Goal: Task Accomplishment & Management: Complete application form

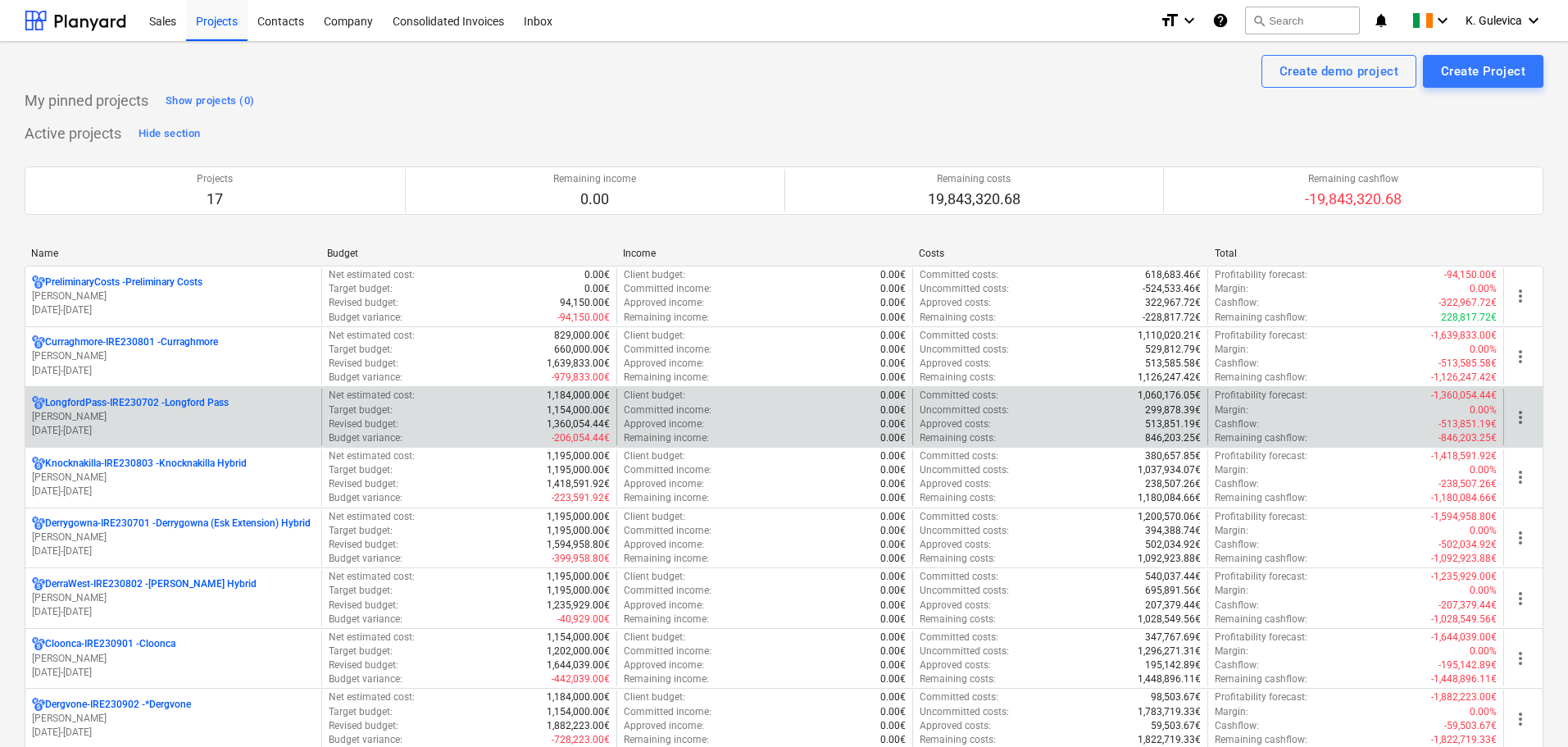
click at [223, 407] on p "LongfordPass-IRE230702 - [GEOGRAPHIC_DATA]" at bounding box center [136, 402] width 184 height 14
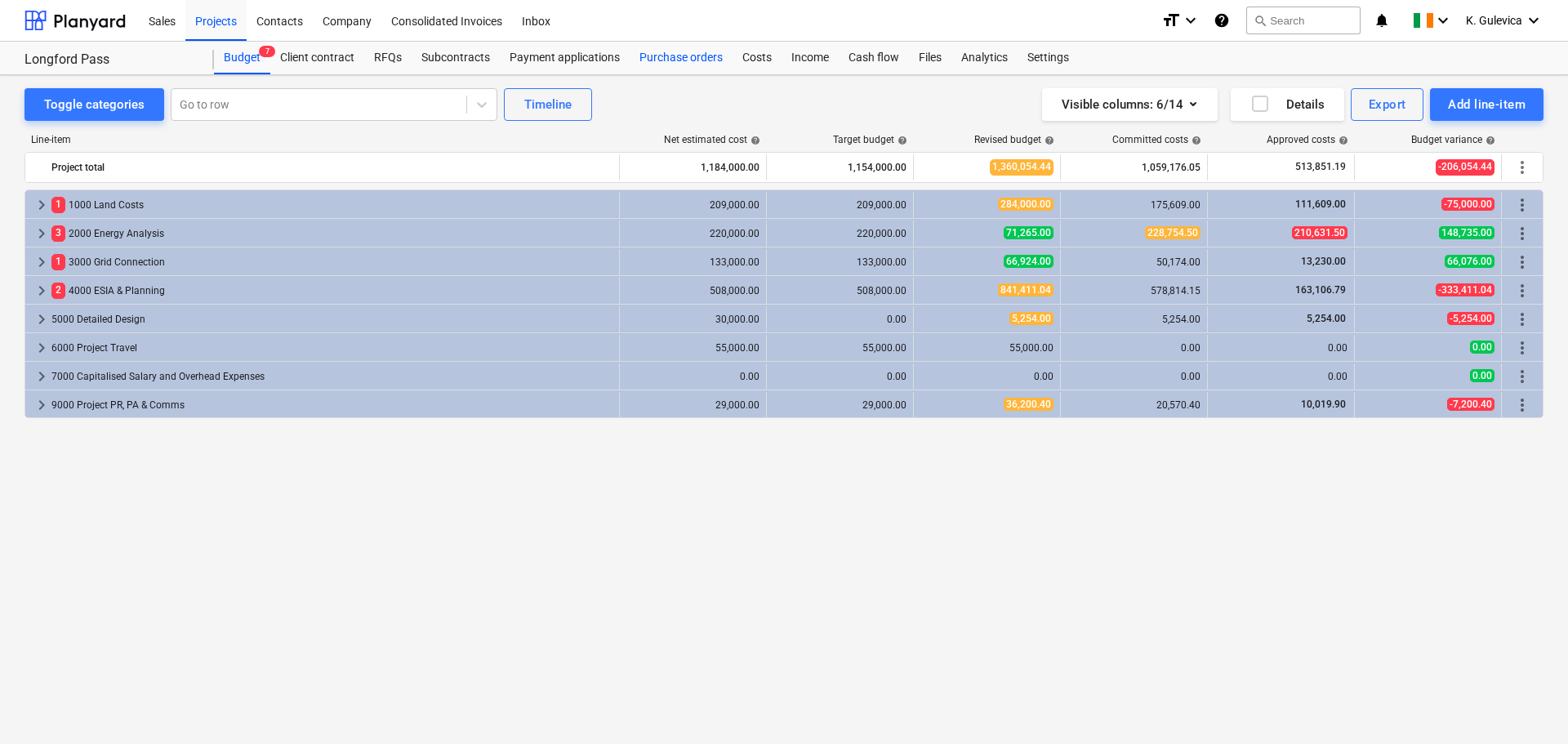
click at [672, 57] on div "Purchase orders" at bounding box center [681, 58] width 103 height 33
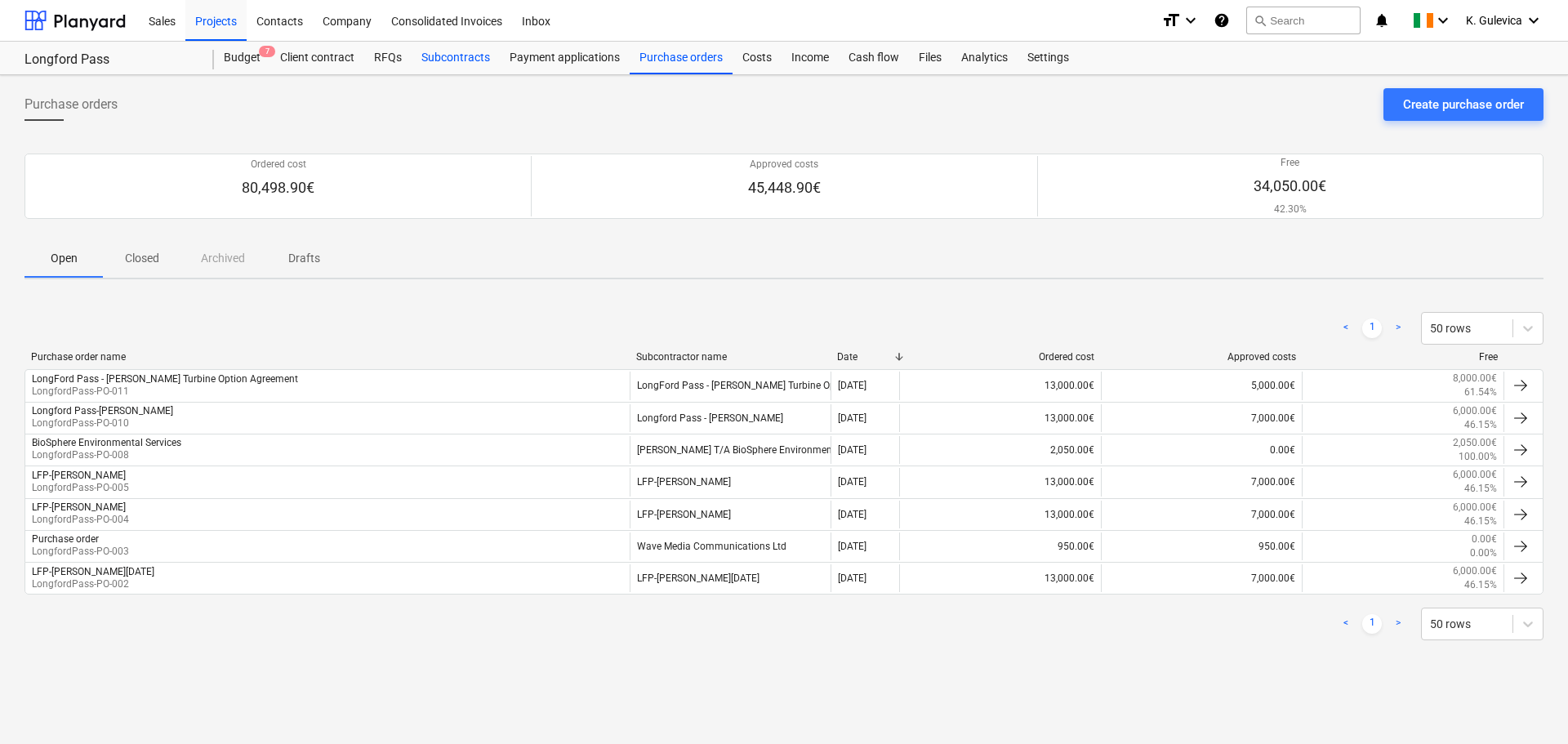
click at [456, 53] on div "Subcontracts" at bounding box center [455, 58] width 88 height 33
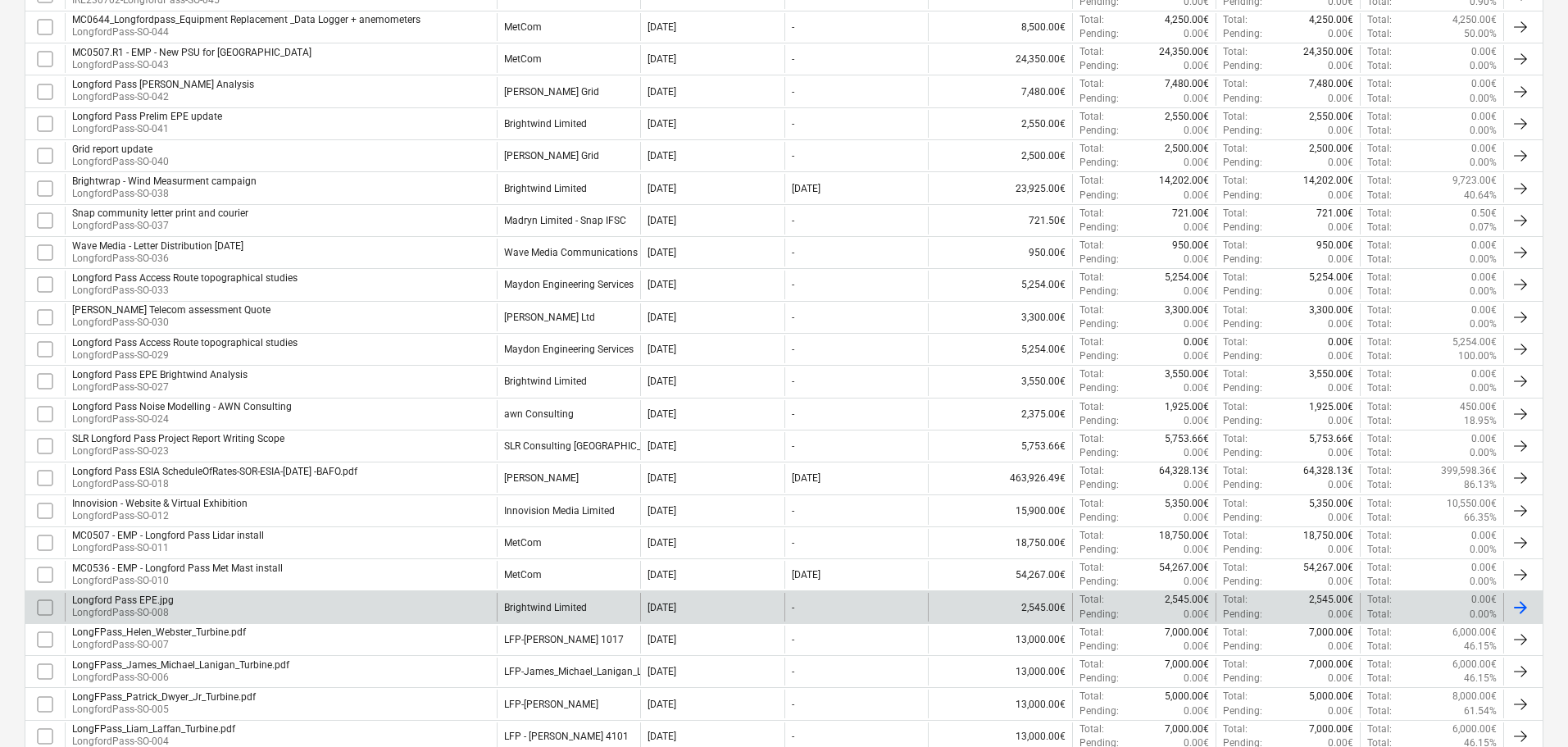
scroll to position [574, 0]
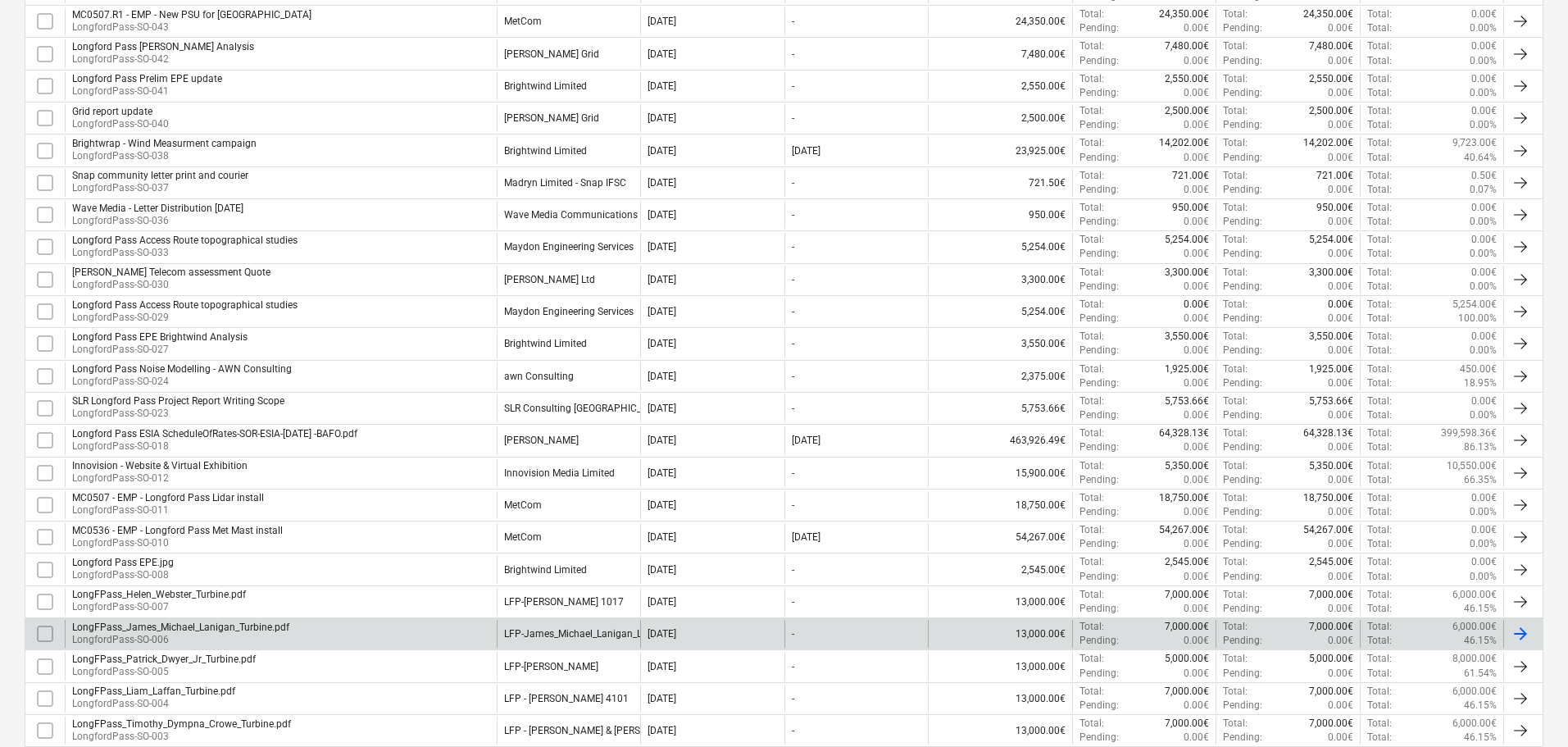
click at [538, 641] on div "LFP-James_Michael_Lanigan_Ltd" at bounding box center [568, 633] width 144 height 28
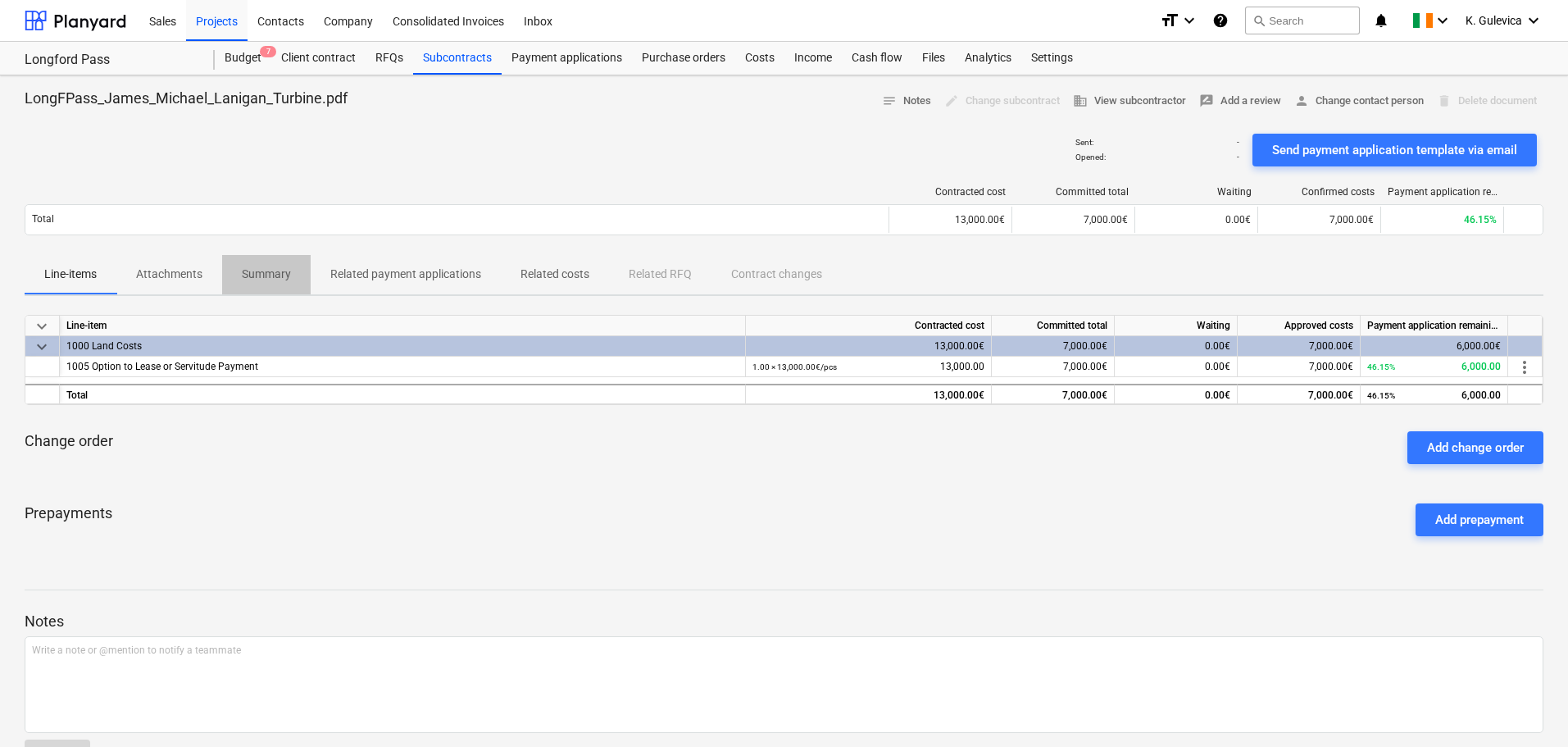
click at [264, 277] on p "Summary" at bounding box center [266, 274] width 49 height 17
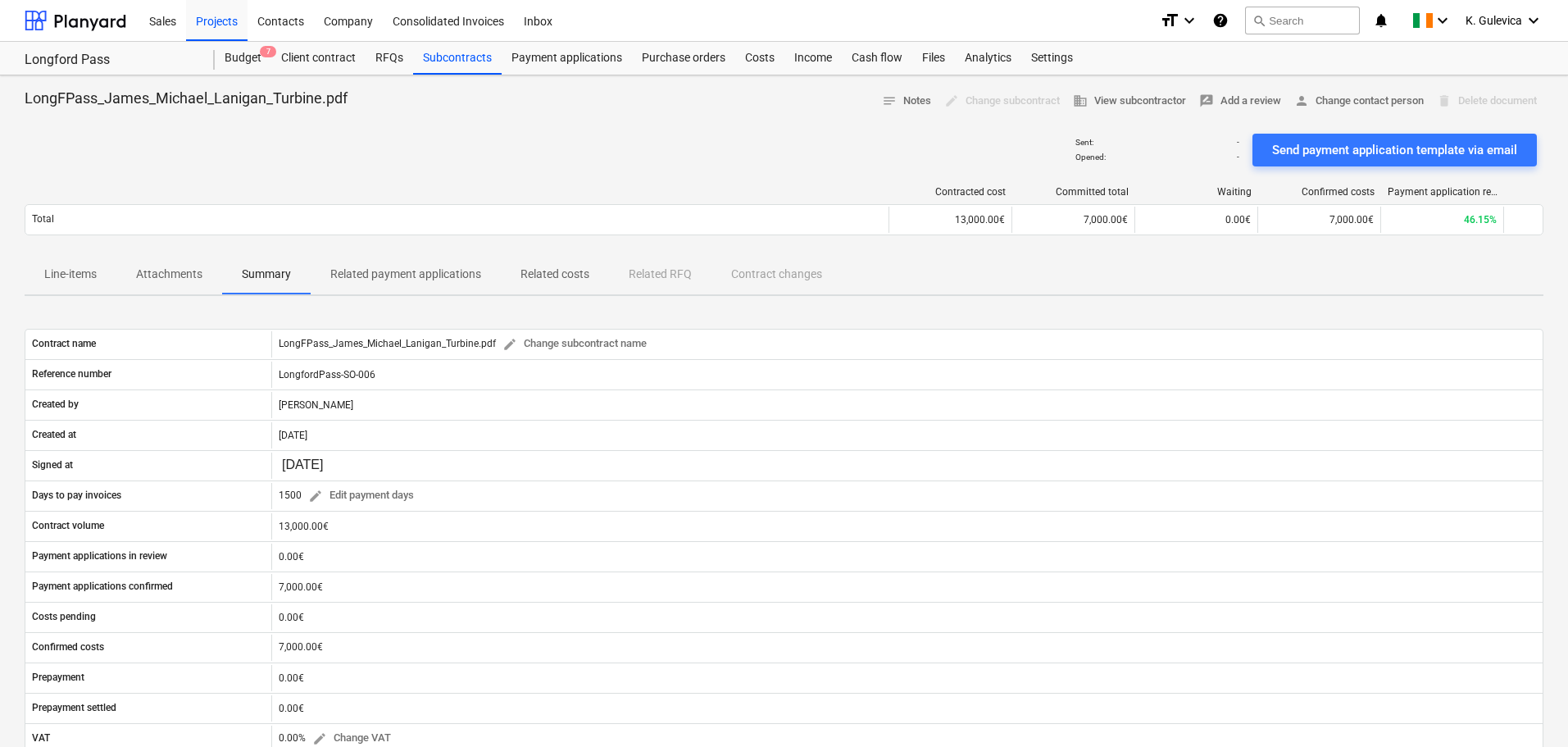
click at [159, 275] on p "Attachments" at bounding box center [169, 274] width 66 height 17
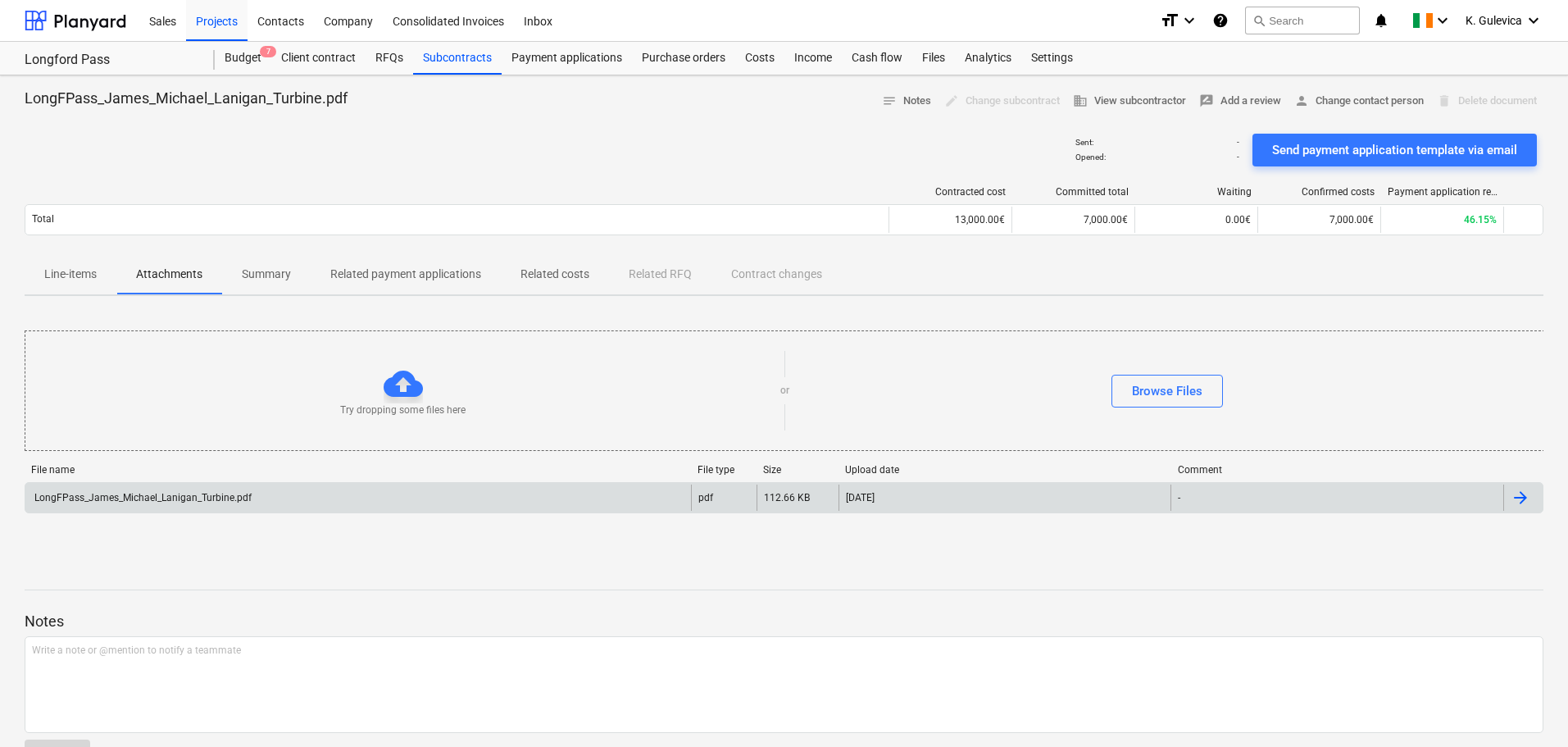
click at [230, 494] on div "LongFPass_James_Michael_Lanigan_Turbine.pdf" at bounding box center [141, 497] width 220 height 11
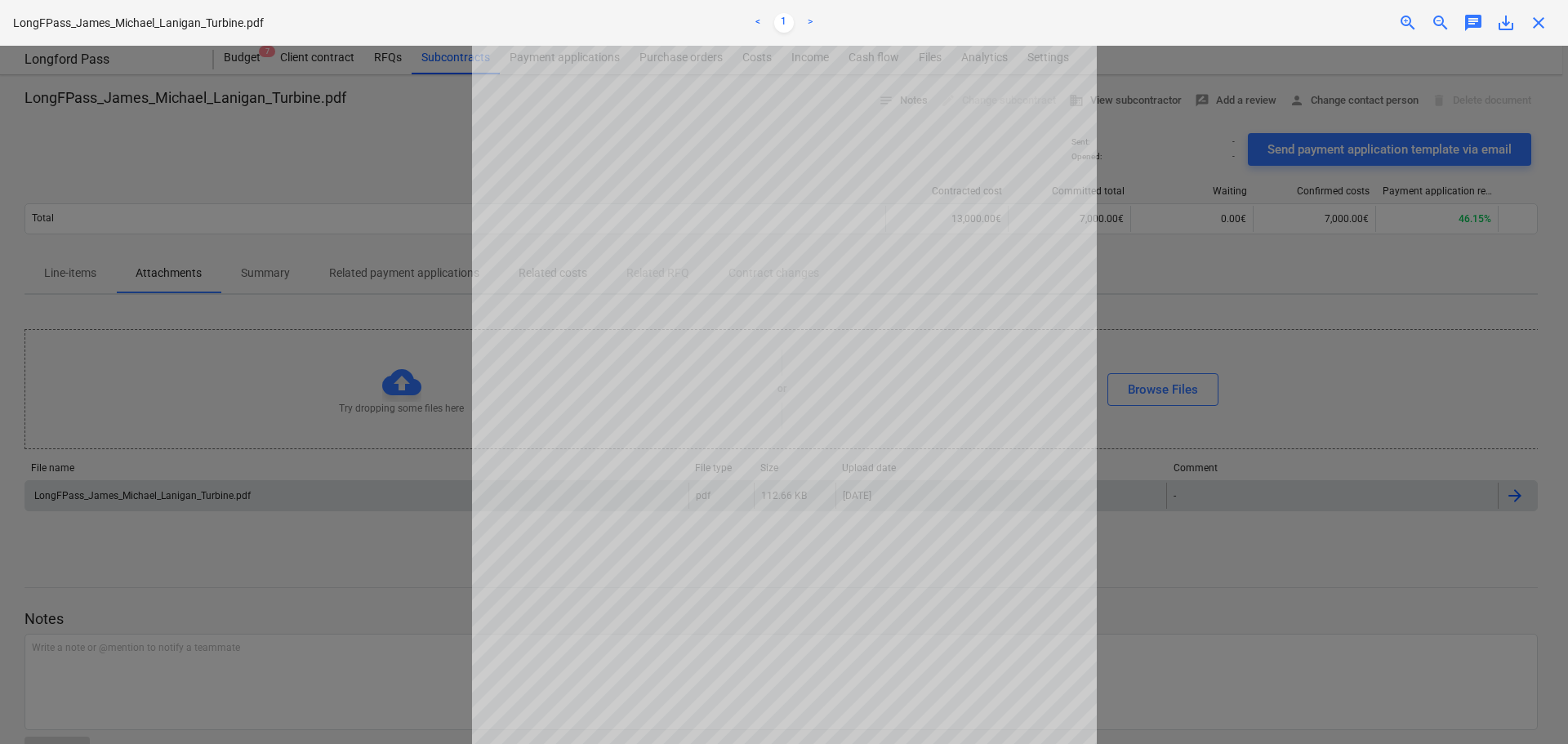
click at [1543, 25] on span "close" at bounding box center [1539, 22] width 20 height 20
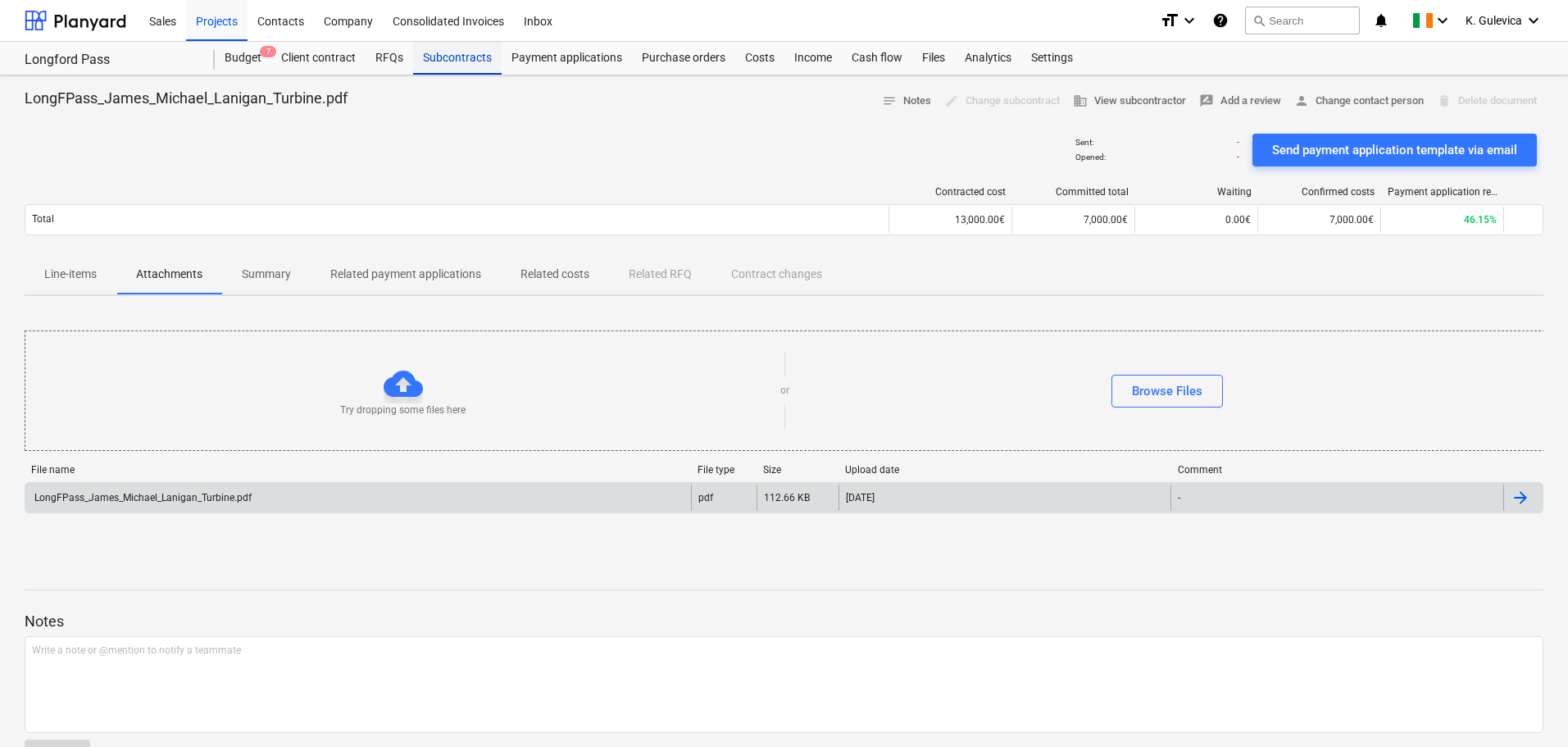
click at [466, 58] on div "Subcontracts" at bounding box center [457, 59] width 89 height 33
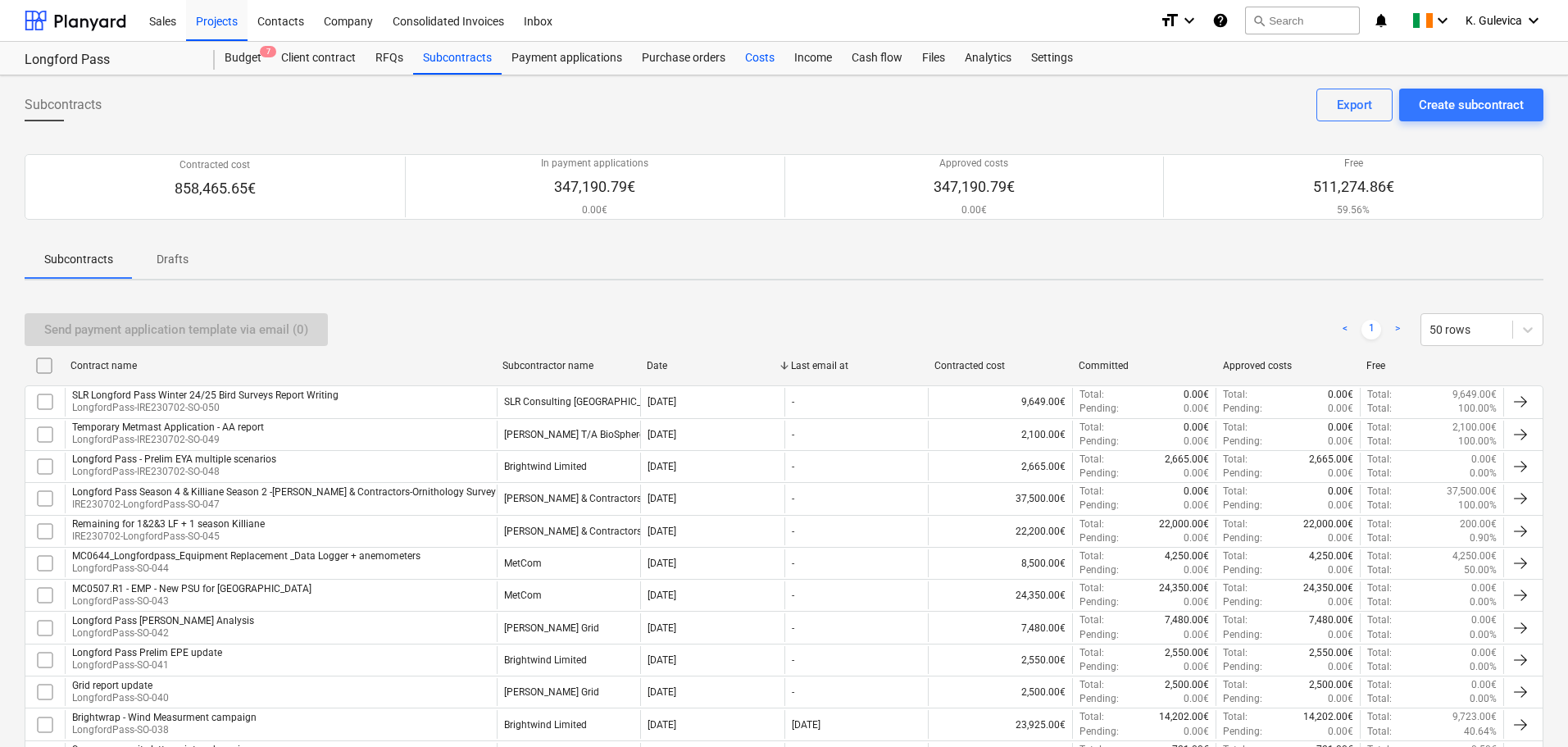
click at [767, 65] on div "Costs" at bounding box center [759, 59] width 49 height 33
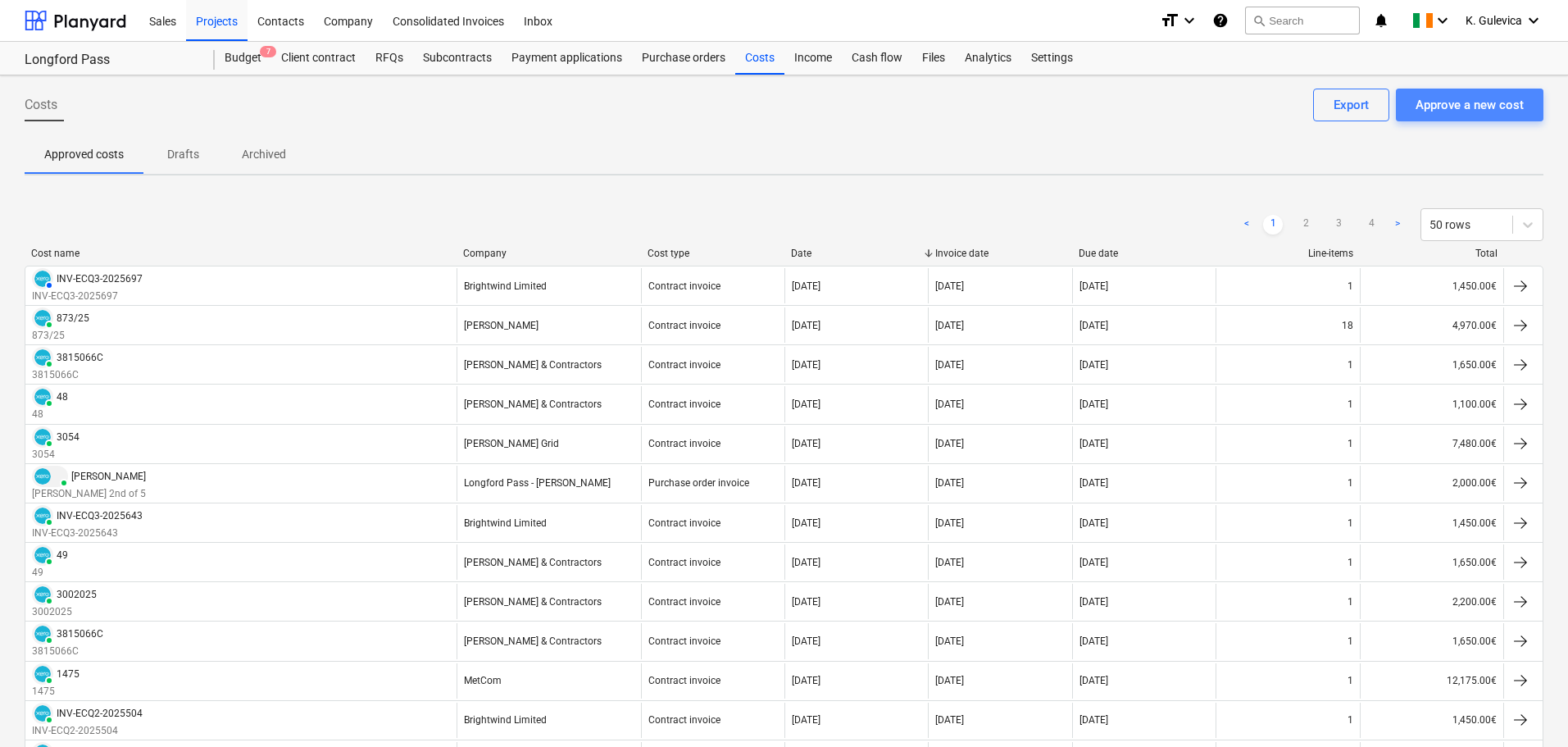
click at [1475, 96] on div "Approve a new cost" at bounding box center [1470, 104] width 109 height 22
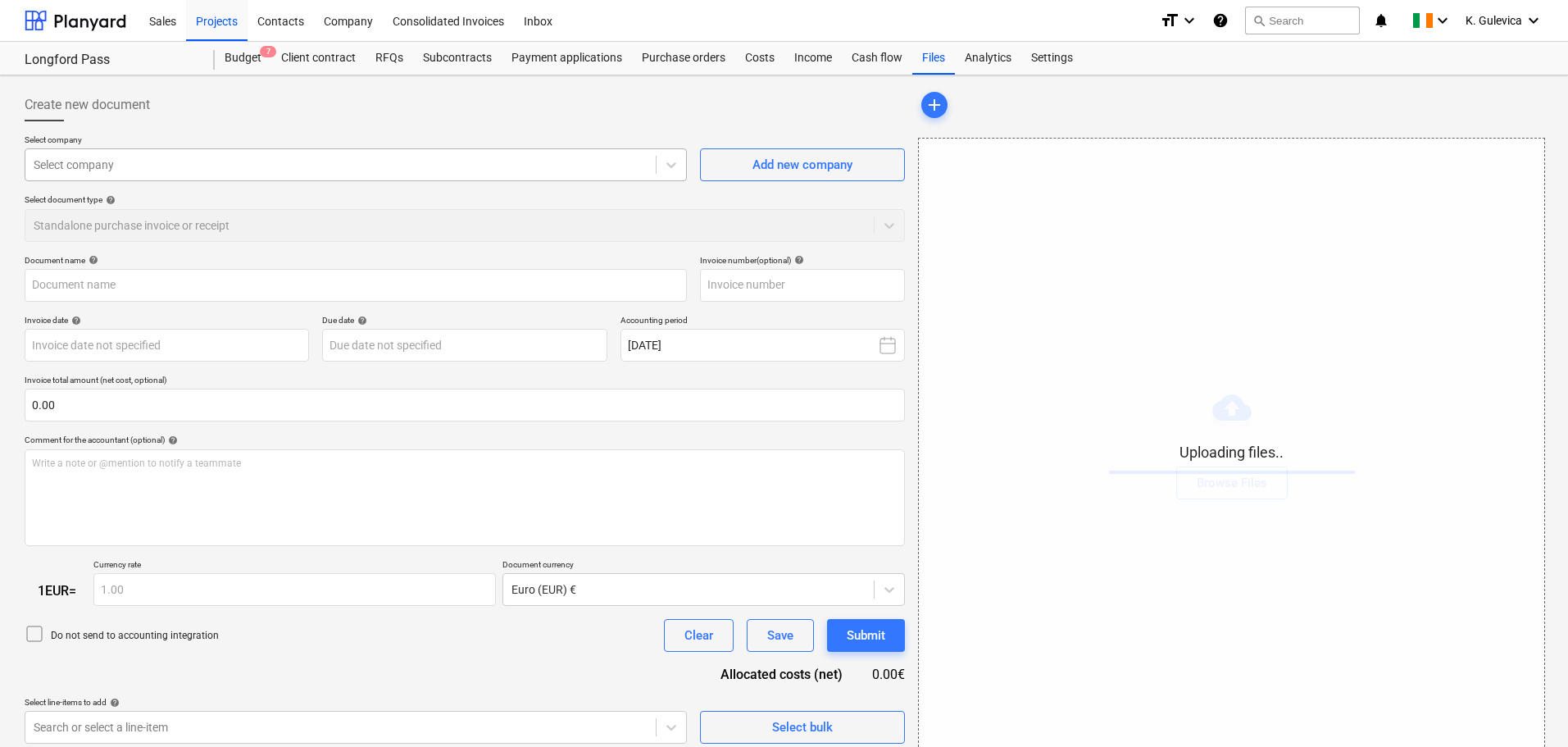
click at [163, 164] on div at bounding box center [340, 165] width 613 height 16
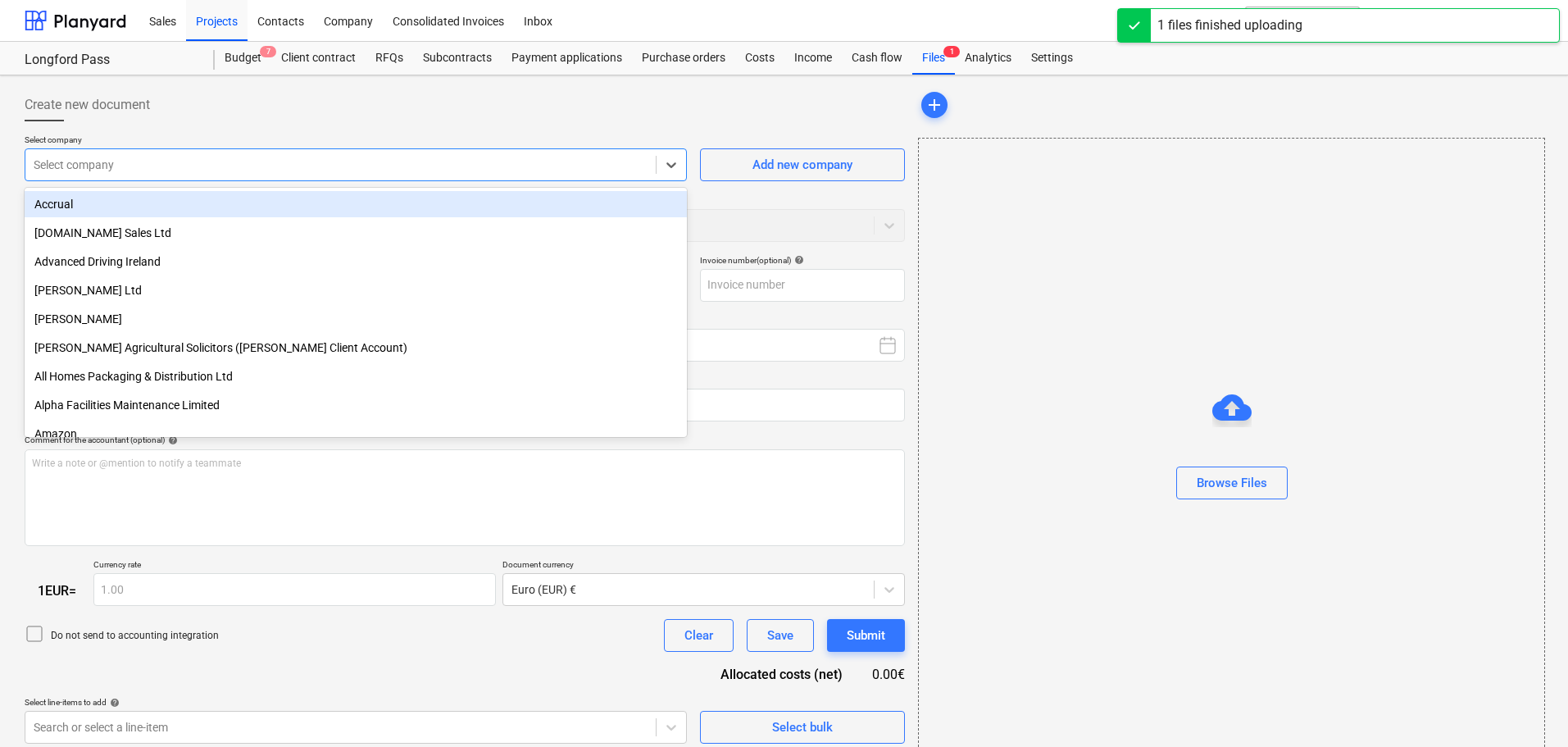
type input "LongFPass_James_Michael_Lanigan_Turbine.pdf"
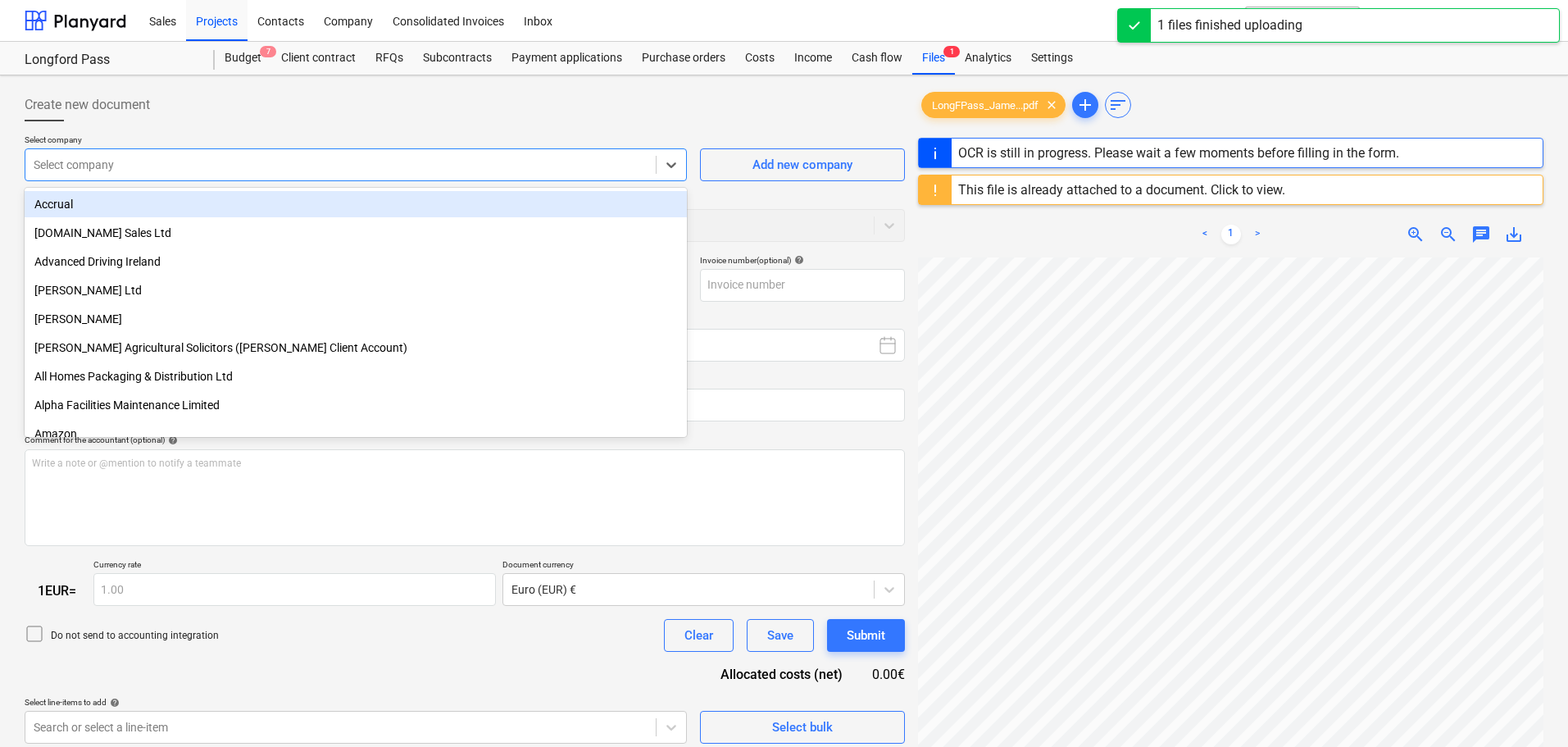
click at [173, 169] on div at bounding box center [340, 165] width 613 height 16
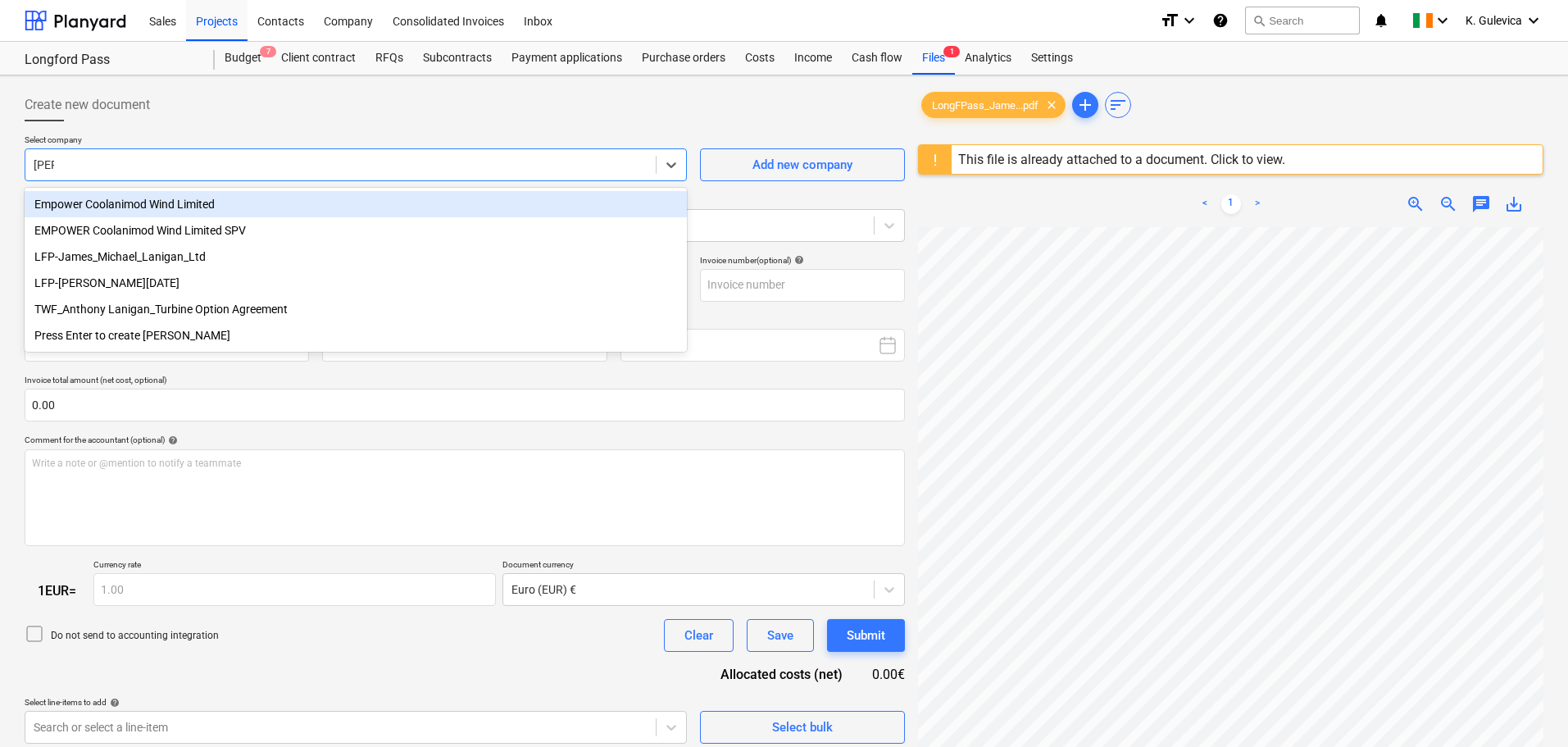
type input "laniga"
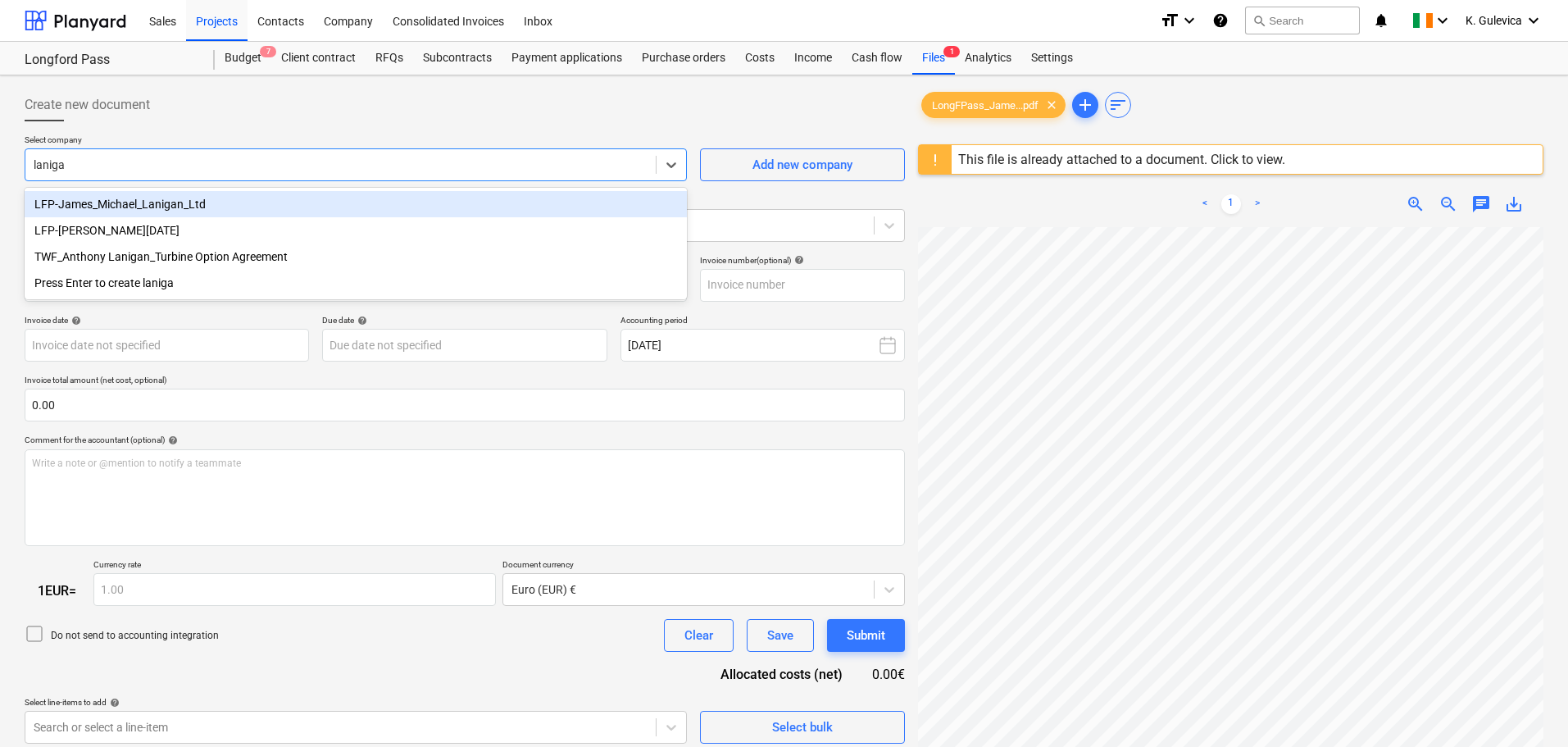
click at [177, 206] on div "LFP-James_Michael_Lanigan_Ltd" at bounding box center [356, 204] width 663 height 26
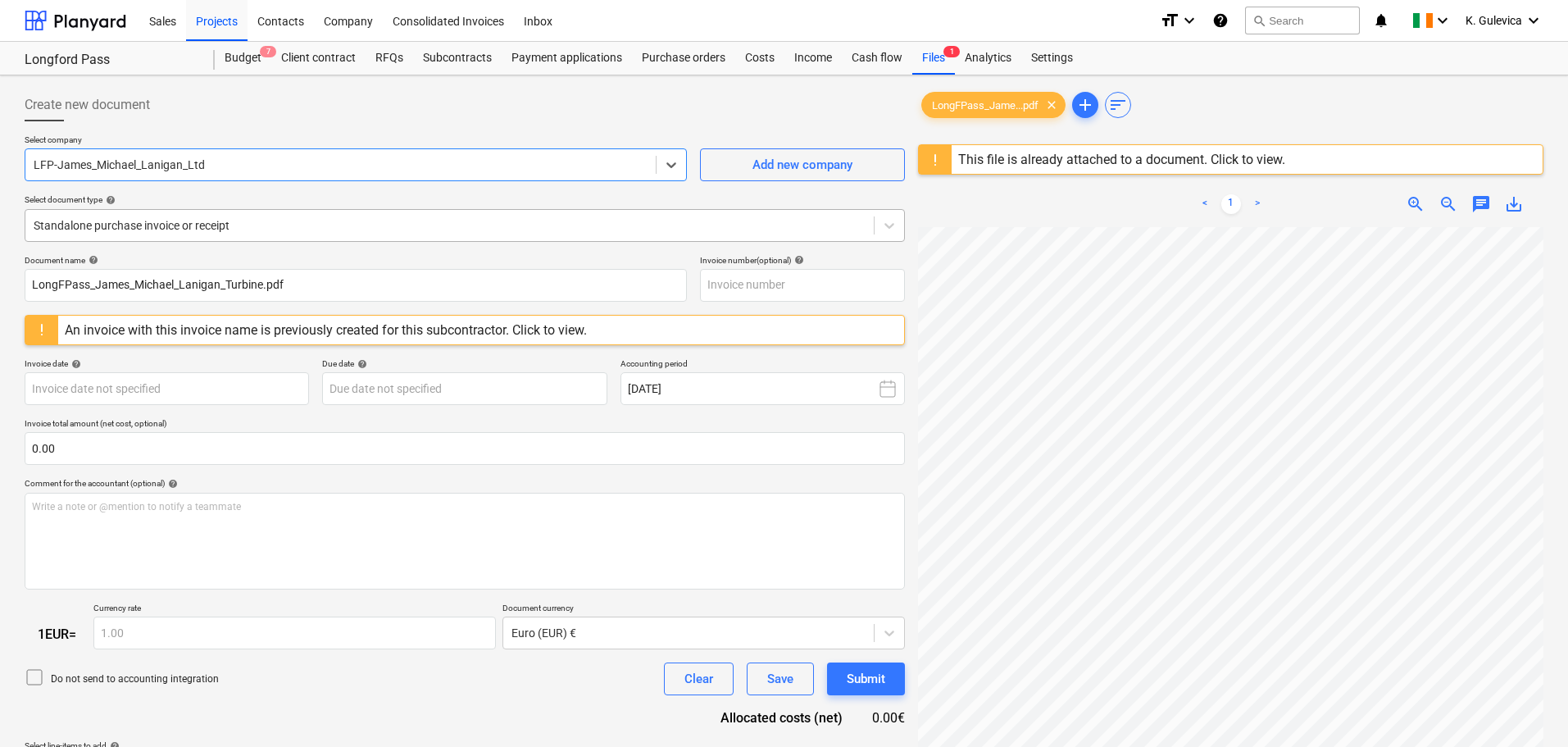
click at [319, 218] on div at bounding box center [449, 225] width 831 height 16
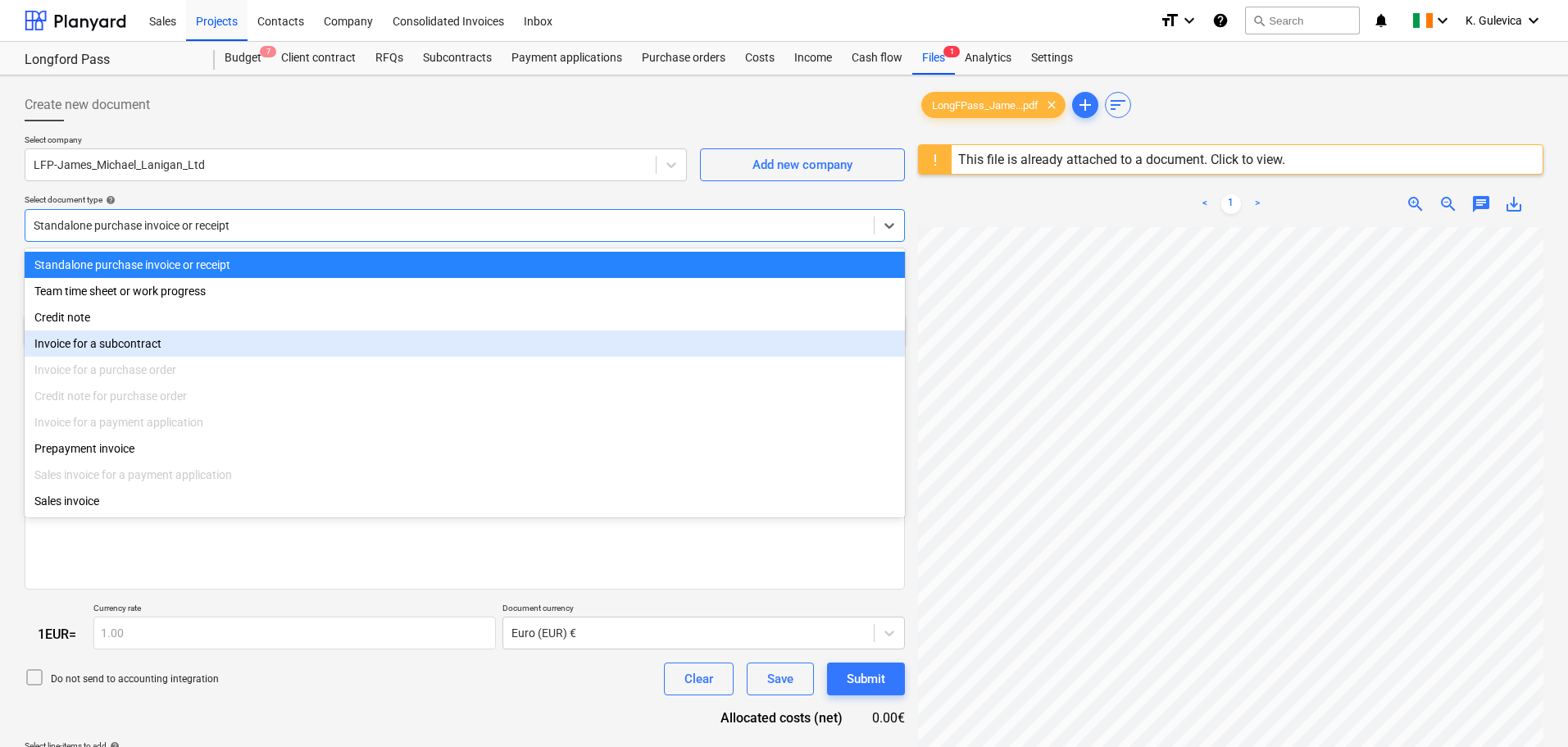
click at [117, 344] on div "Invoice for a subcontract" at bounding box center [465, 343] width 880 height 26
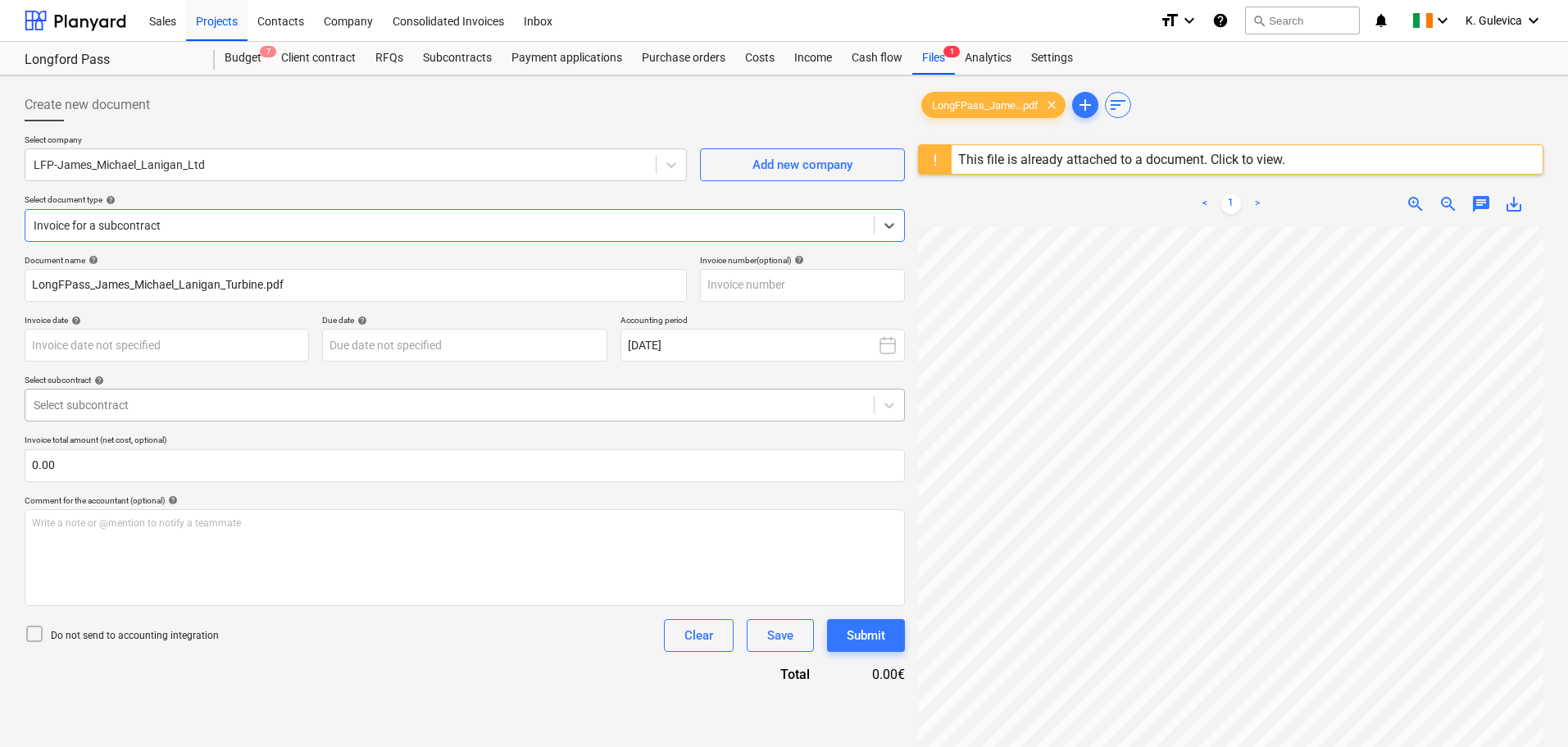
click at [179, 394] on div "Select subcontract" at bounding box center [449, 405] width 849 height 23
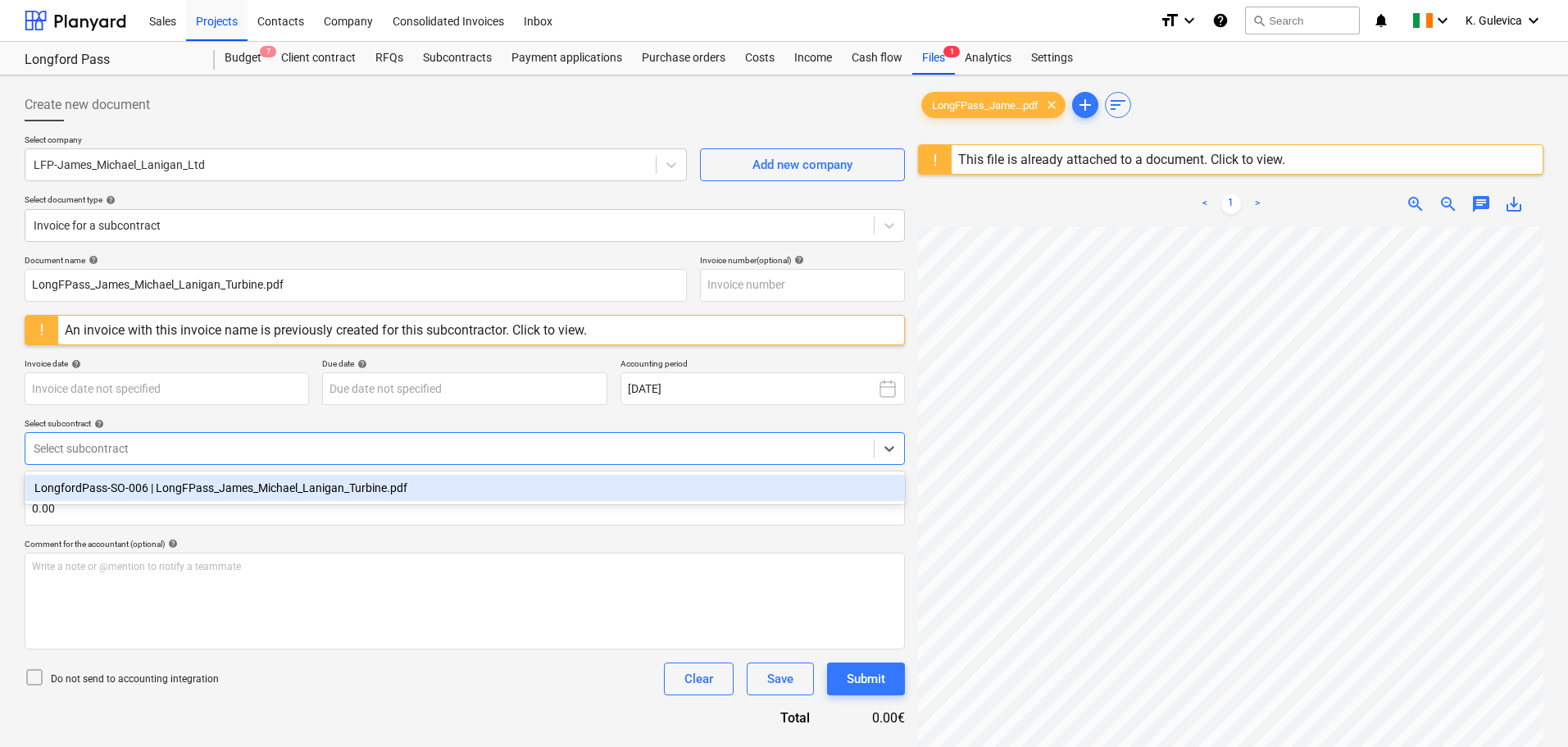
click at [181, 492] on div "LongfordPass-SO-006 | LongFPass_James_Michael_Lanigan_Turbine.pdf" at bounding box center [465, 488] width 880 height 26
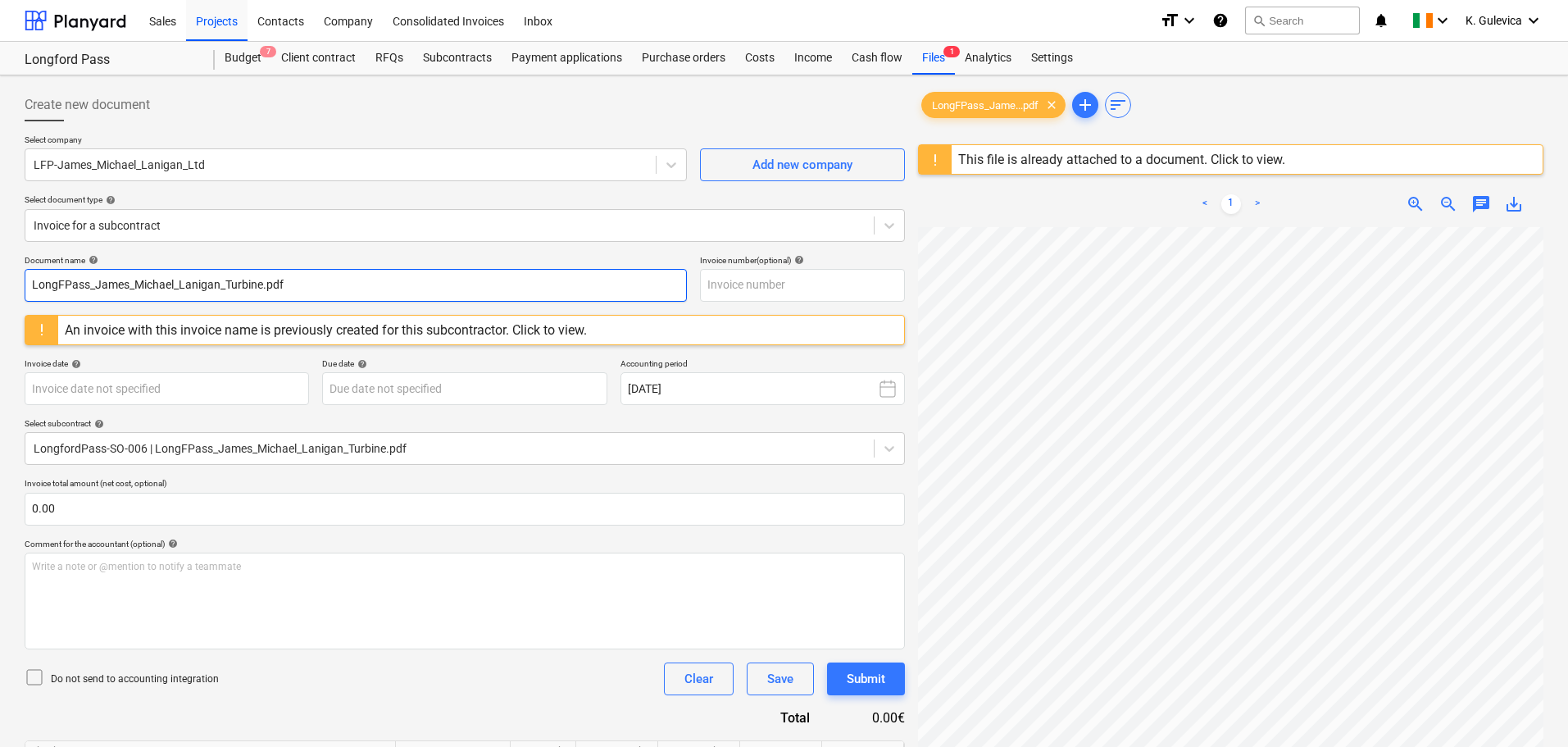
drag, startPoint x: 294, startPoint y: 279, endPoint x: -72, endPoint y: 289, distance: 366.1
click at [0, 289] on html "Sales Projects Contacts Company Consolidated Invoices Inbox format_size keyboar…" at bounding box center [784, 373] width 1568 height 747
paste input "[PERSON_NAME] & [PERSON_NAME]"
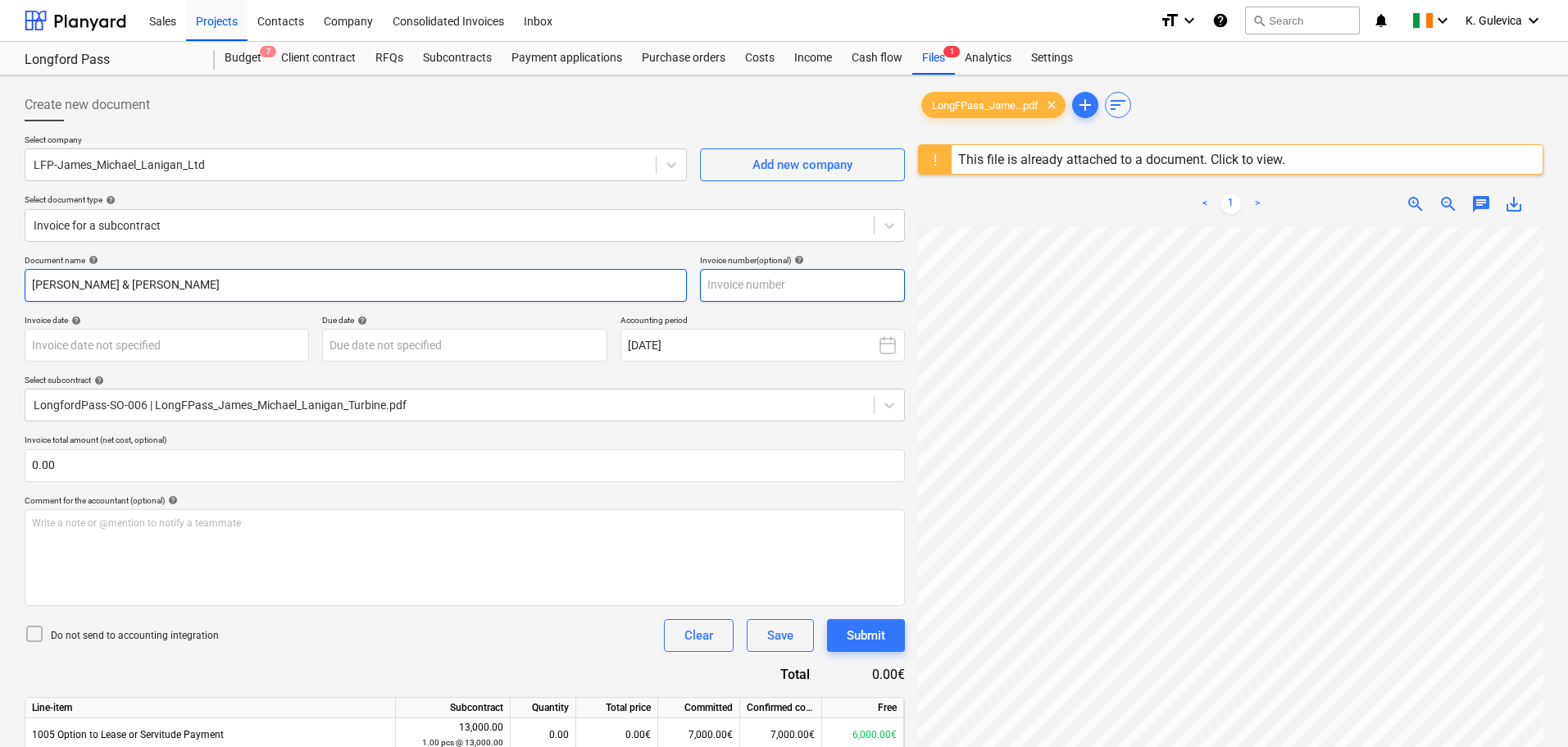
type input "[PERSON_NAME] & [PERSON_NAME]"
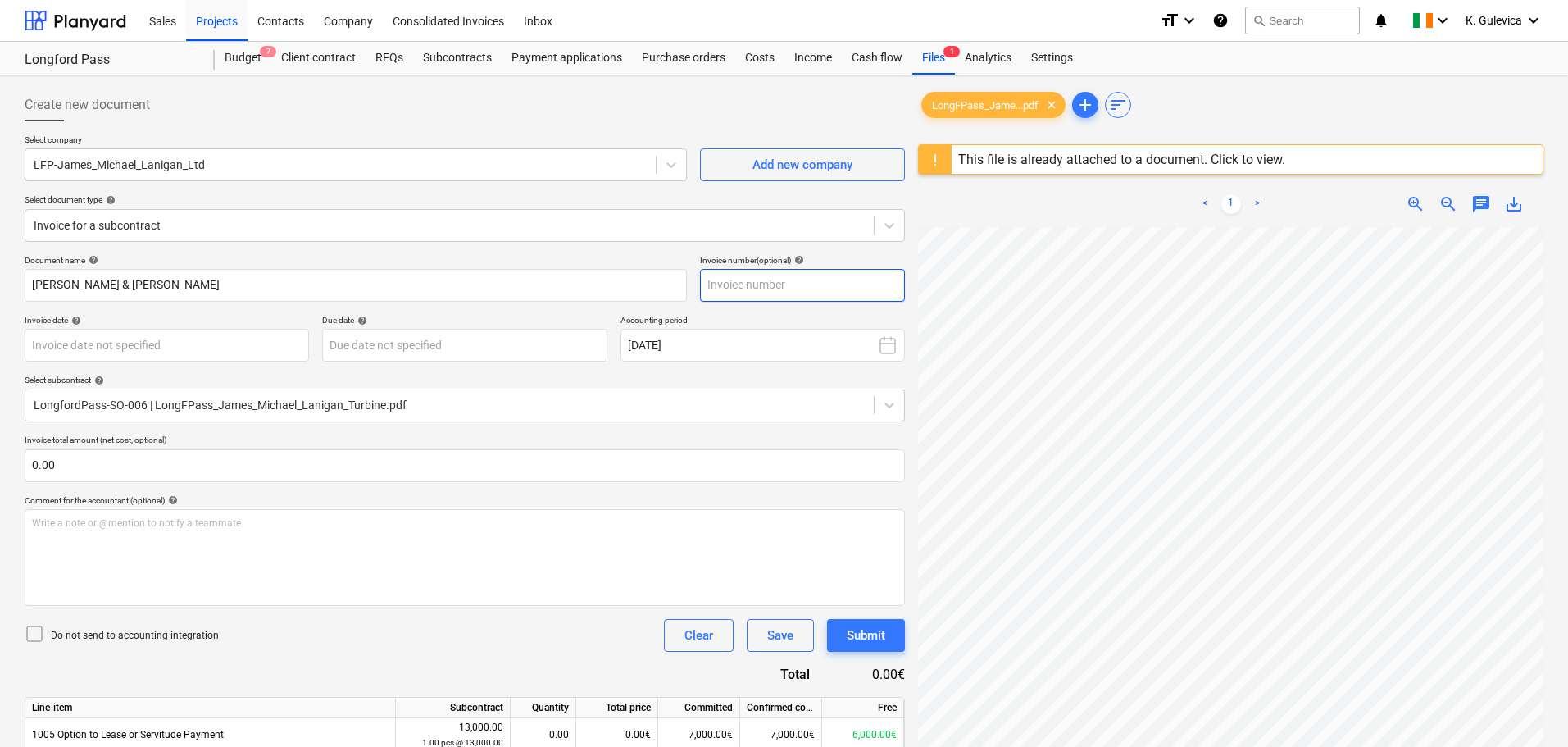
click at [841, 284] on input "text" at bounding box center [802, 285] width 205 height 33
paste input "[PERSON_NAME] & [PERSON_NAME]"
drag, startPoint x: 873, startPoint y: 283, endPoint x: 792, endPoint y: 283, distance: 81.0
click at [792, 283] on input "[PERSON_NAME] & [PERSON_NAME]" at bounding box center [802, 285] width 205 height 33
drag, startPoint x: 844, startPoint y: 281, endPoint x: 696, endPoint y: 276, distance: 148.1
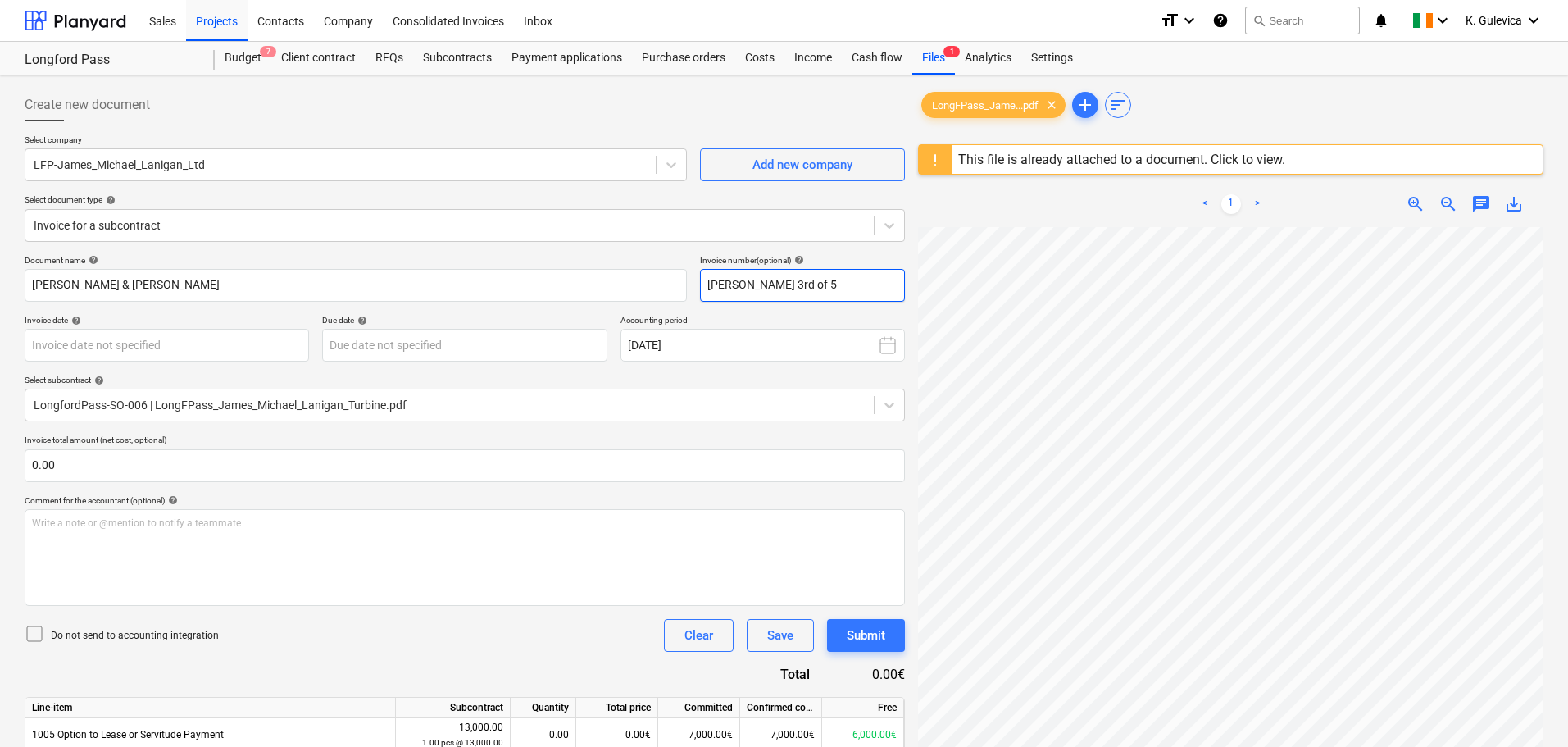
click at [696, 276] on div "Document name help [PERSON_NAME] & [PERSON_NAME] Invoice number (optional) help…" at bounding box center [465, 278] width 880 height 47
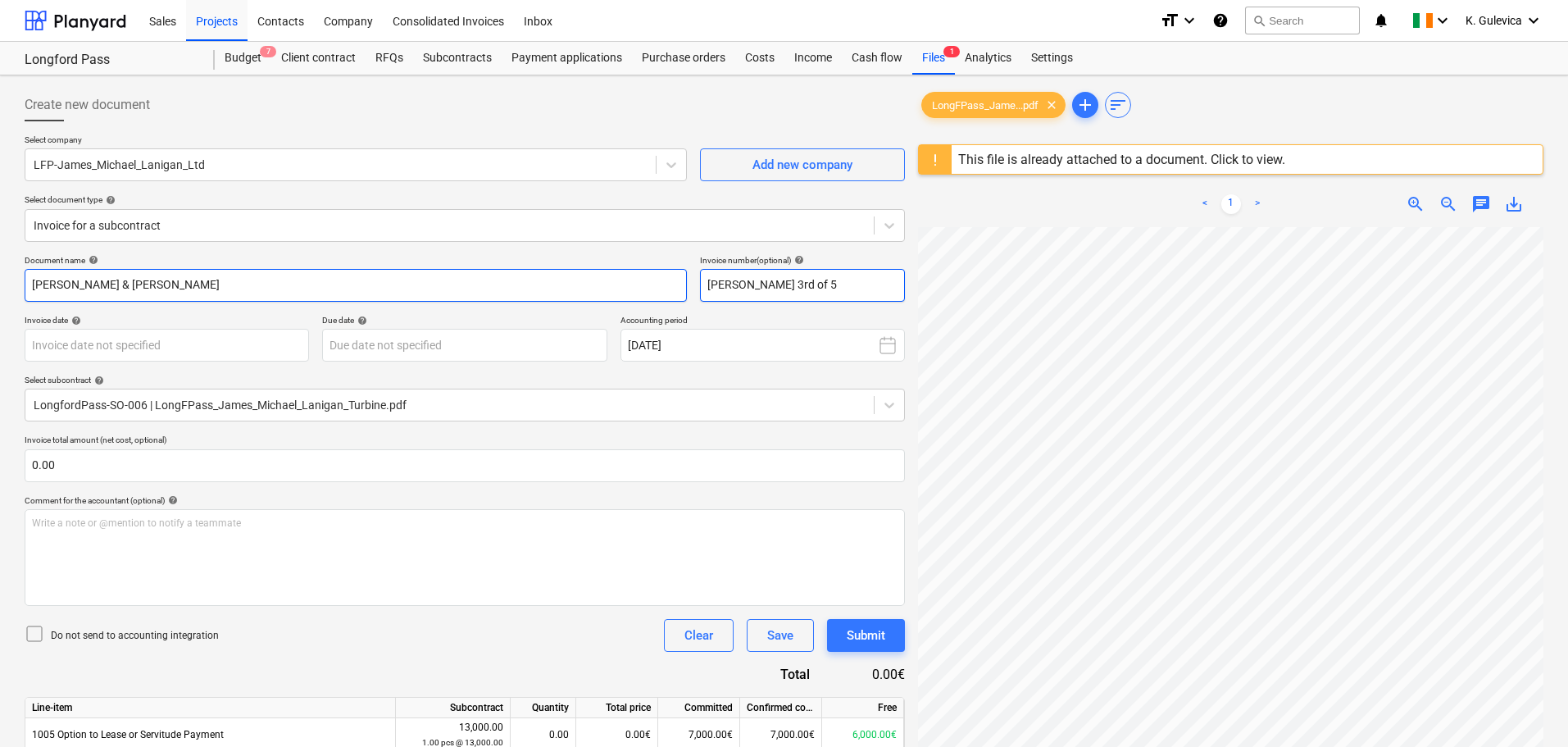
type input "[PERSON_NAME] 3rd of 5"
drag, startPoint x: 206, startPoint y: 282, endPoint x: -189, endPoint y: 274, distance: 395.1
click at [0, 274] on html "Sales Projects Contacts Company Consolidated Invoices Inbox format_size keyboar…" at bounding box center [784, 373] width 1568 height 747
paste input "3rd of 5"
type input "[PERSON_NAME] 3rd of 5"
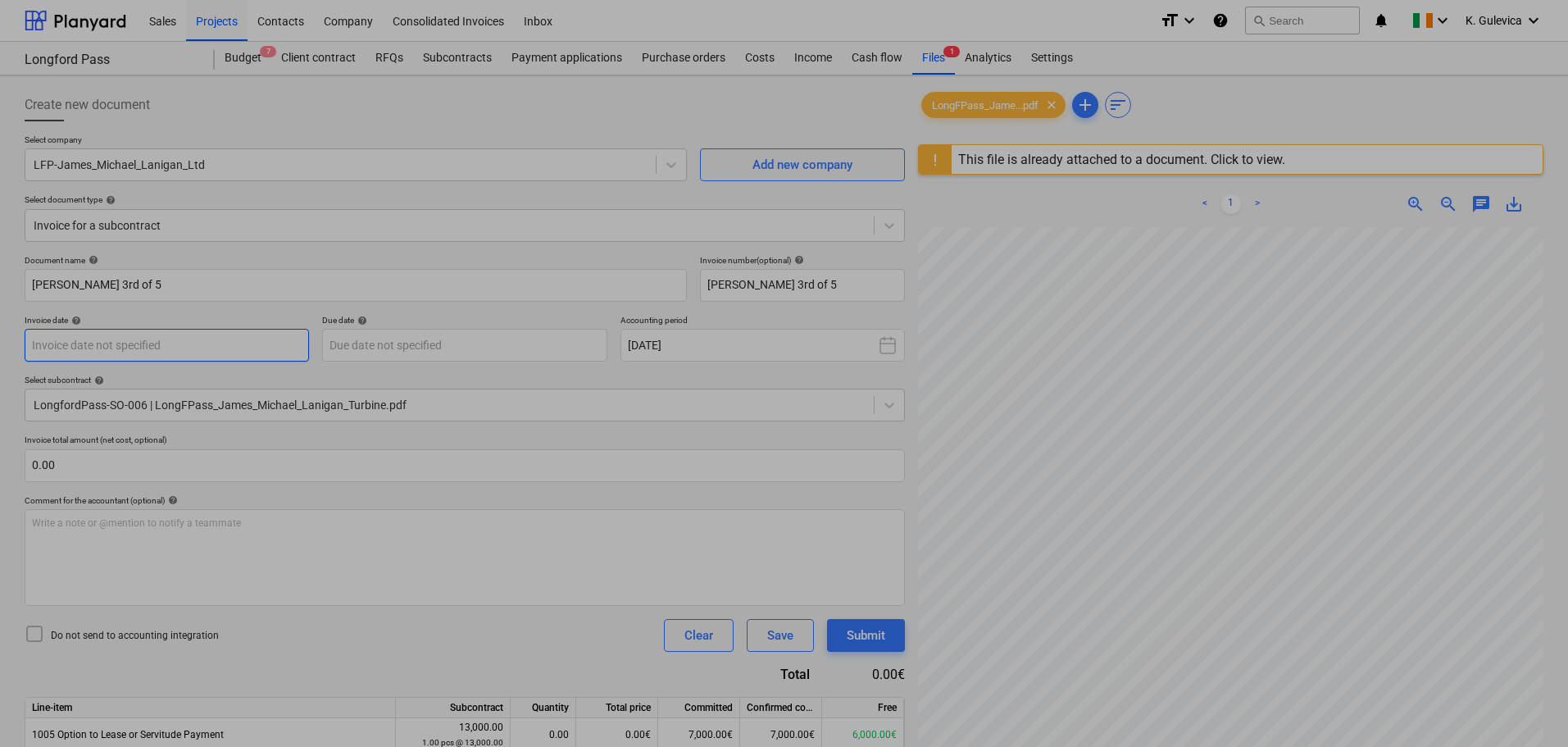
click at [184, 347] on body "Sales Projects Contacts Company Consolidated Invoices Inbox format_size keyboar…" at bounding box center [784, 373] width 1568 height 747
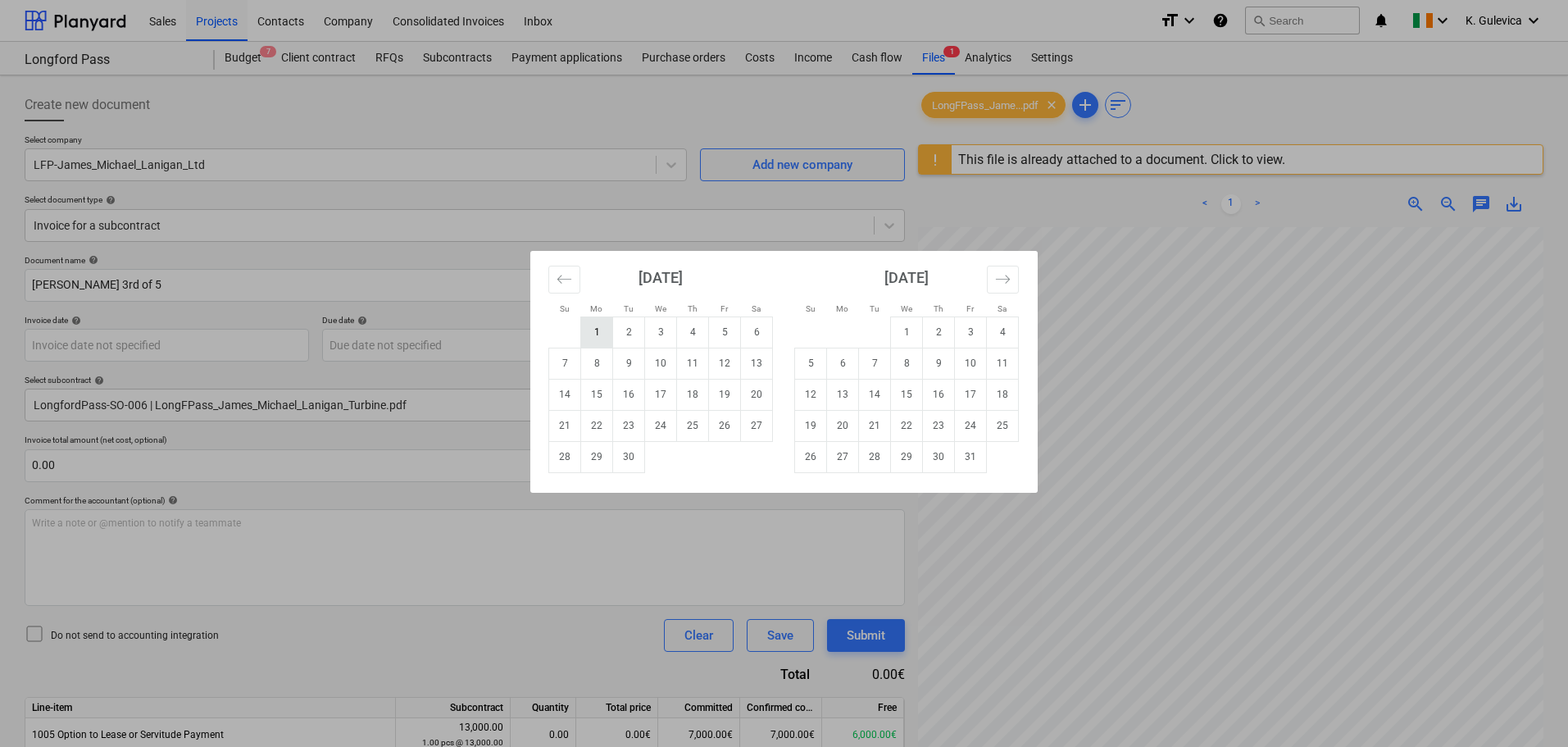
click at [591, 329] on td "1" at bounding box center [596, 332] width 32 height 31
type input "[DATE]"
drag, startPoint x: 500, startPoint y: 338, endPoint x: 525, endPoint y: 354, distance: 29.7
click at [497, 340] on body "Sales Projects Contacts Company Consolidated Invoices Inbox format_size keyboar…" at bounding box center [784, 373] width 1568 height 747
click at [599, 454] on td "29" at bounding box center [596, 457] width 32 height 31
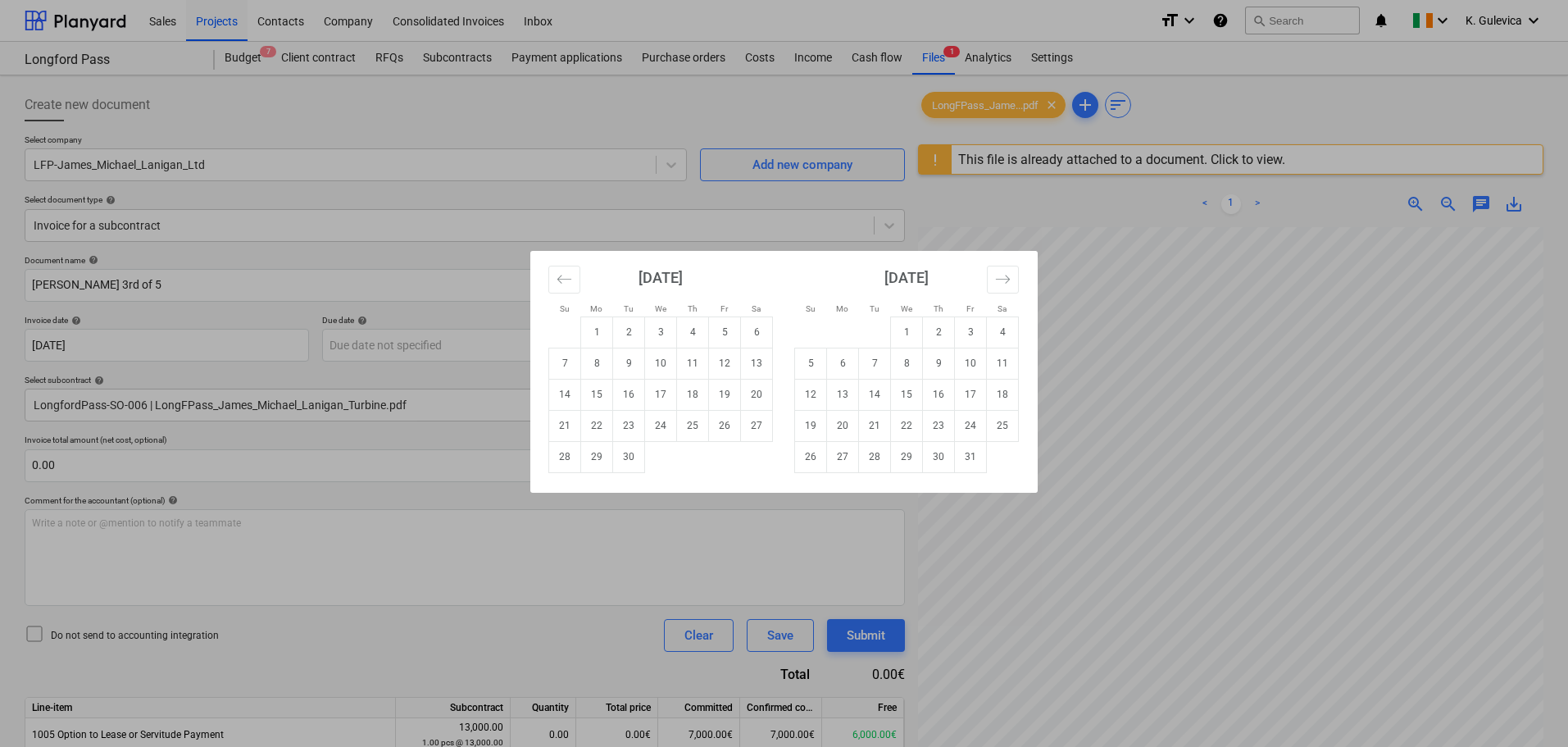
type input "[DATE]"
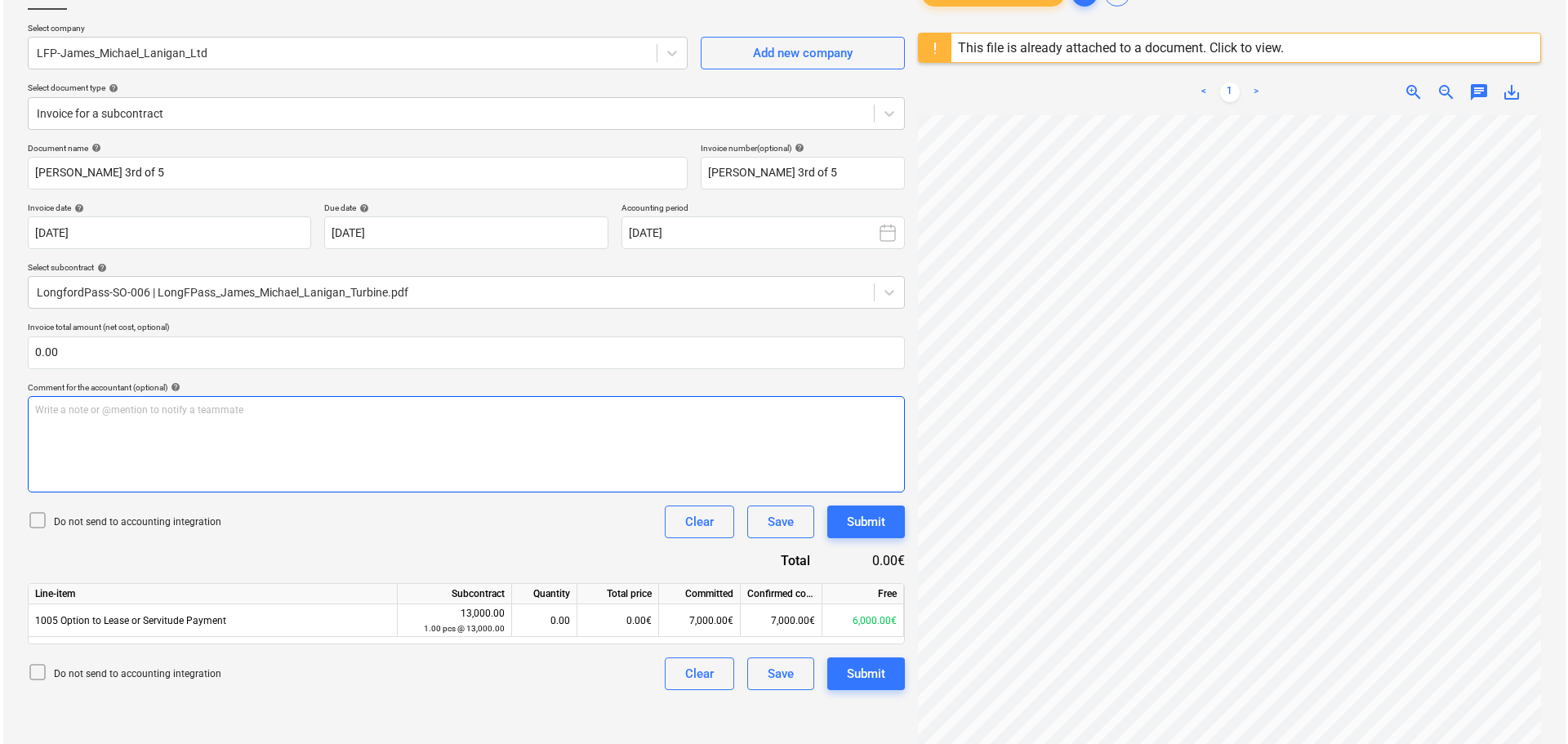
scroll to position [193, 0]
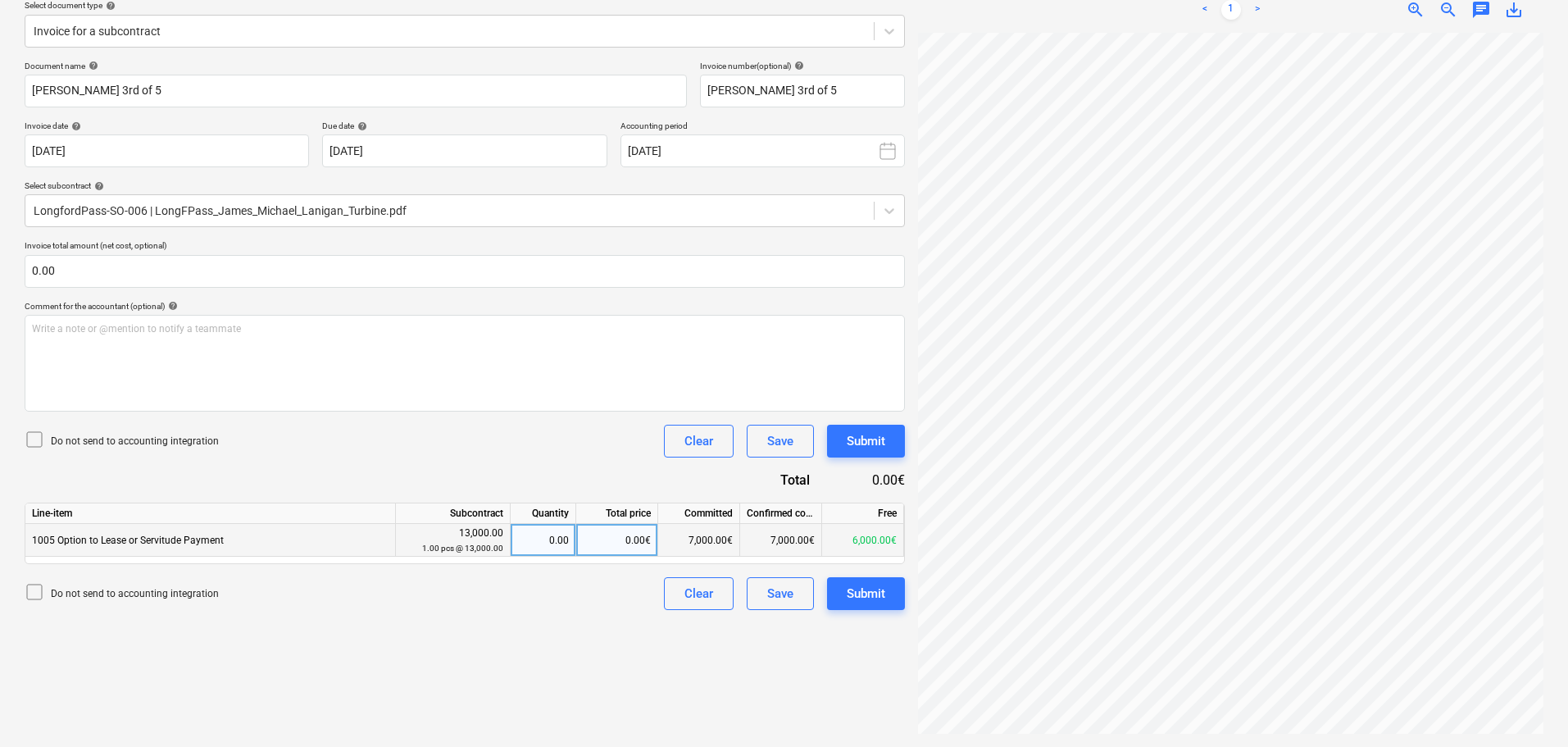
click at [619, 541] on div "0.00€" at bounding box center [617, 540] width 82 height 33
type input "2000"
click at [868, 588] on div "Submit" at bounding box center [866, 593] width 39 height 22
